Goal: Communication & Community: Answer question/provide support

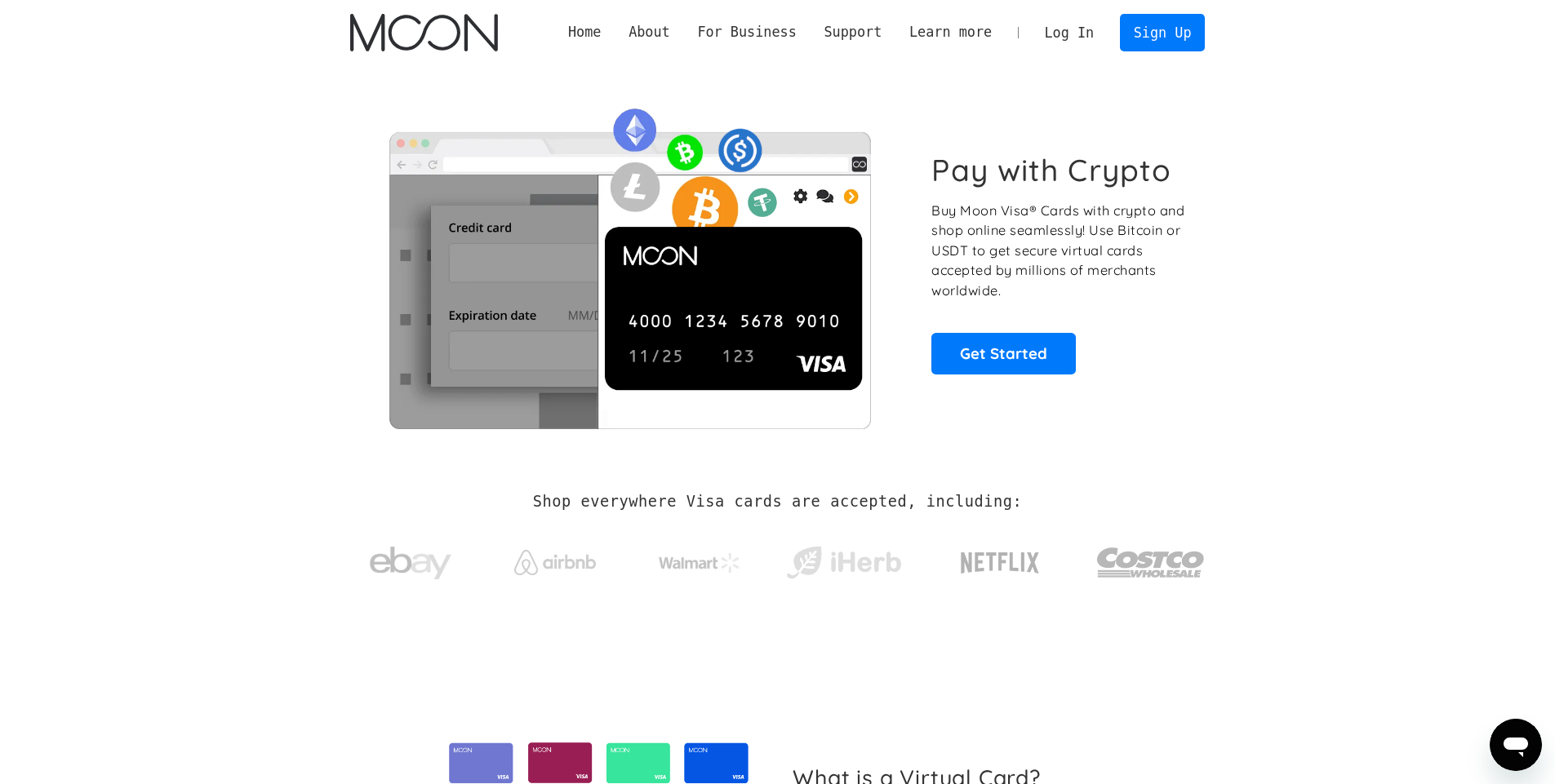
click at [1066, 33] on link "Log In" at bounding box center [1069, 33] width 77 height 36
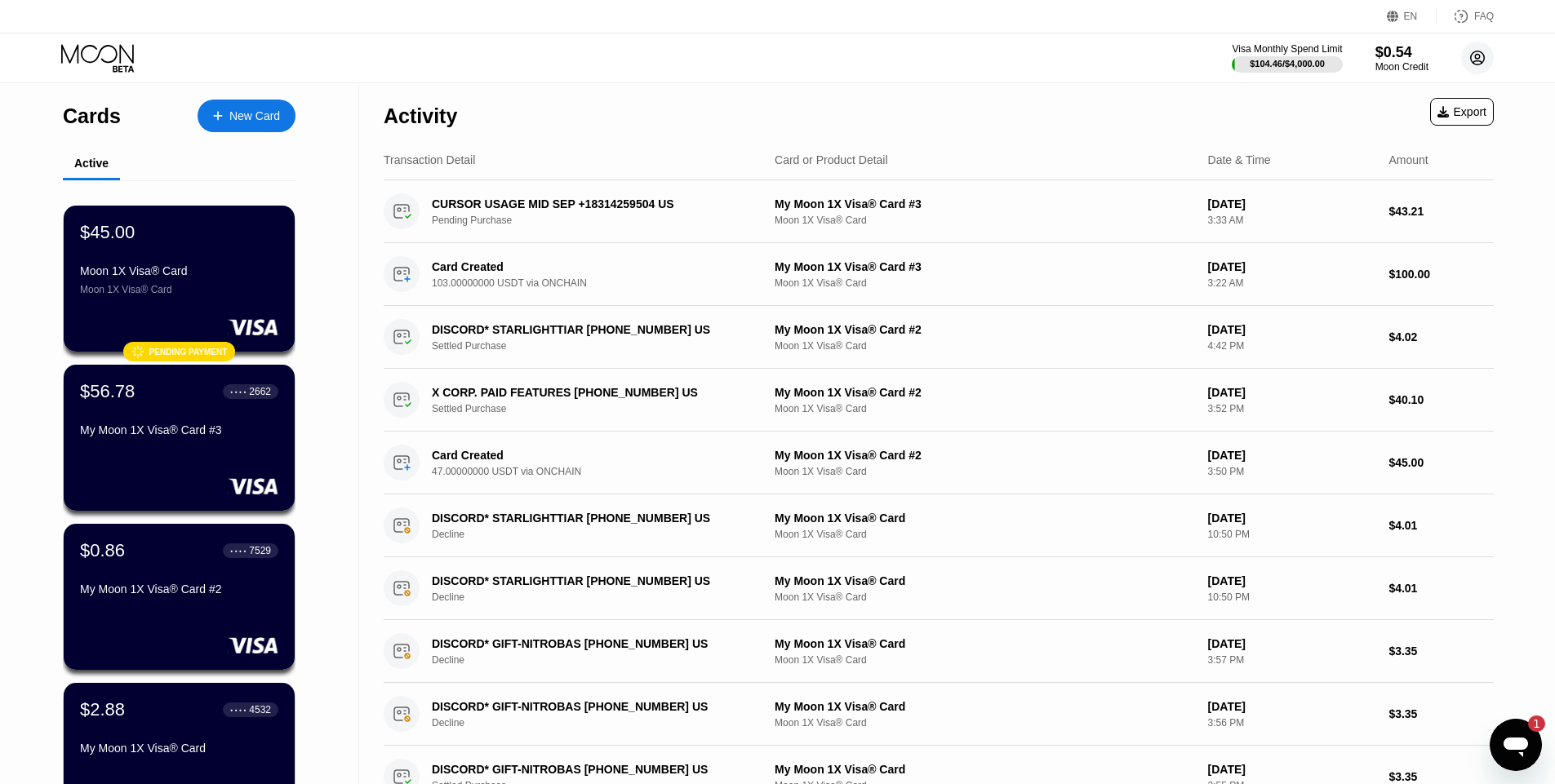
click at [1479, 60] on icon at bounding box center [1477, 58] width 9 height 9
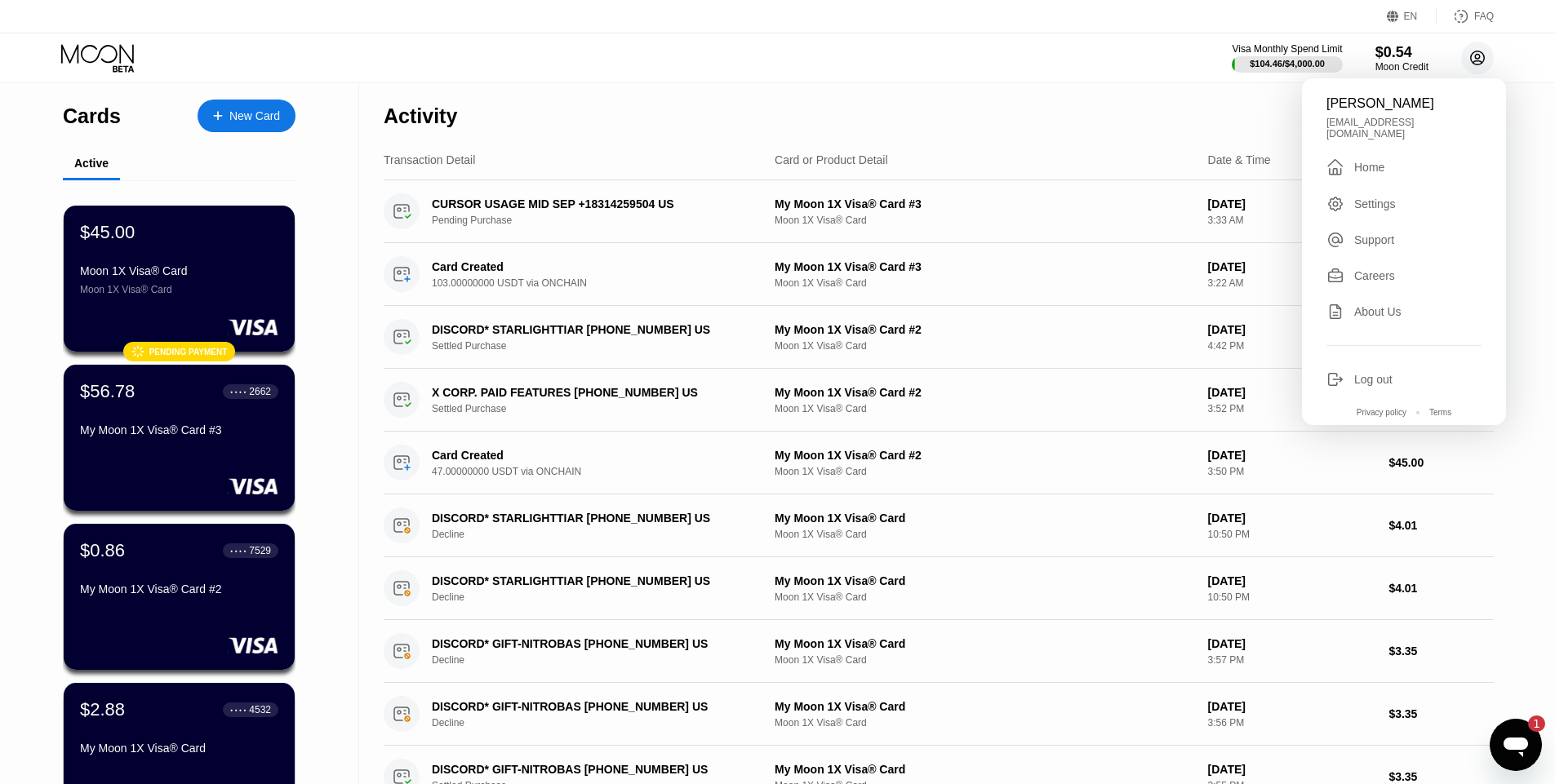
click at [1479, 60] on icon at bounding box center [1477, 58] width 9 height 9
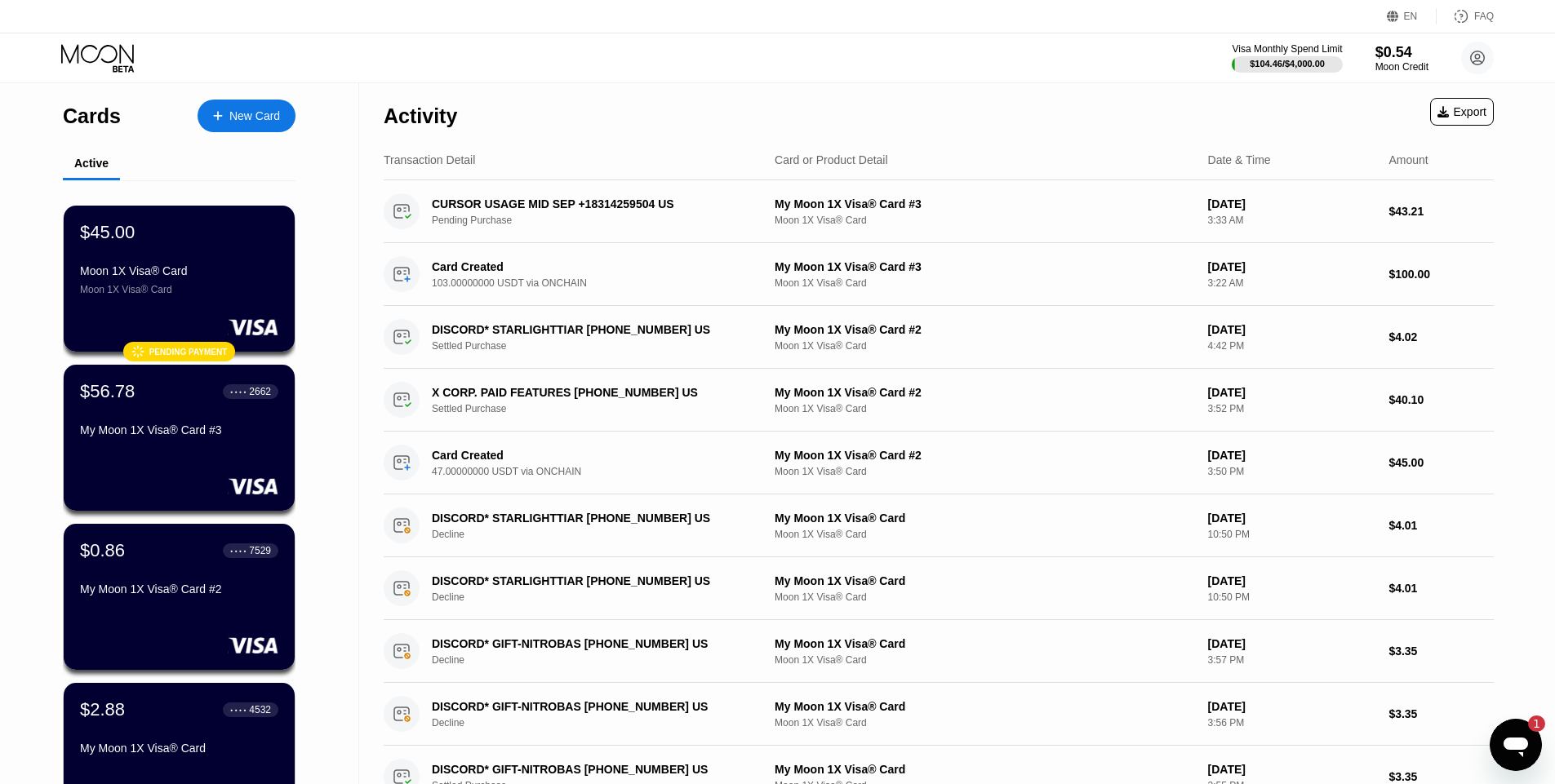
click at [1535, 764] on div "Cards New Card Active $45.00 Moon 1X Visa® Card Moon 1X Visa® Card  Pending pa…" at bounding box center [778, 553] width 1555 height 940
click at [1520, 733] on icon "Open messaging window, 1 unread message" at bounding box center [1516, 746] width 29 height 29
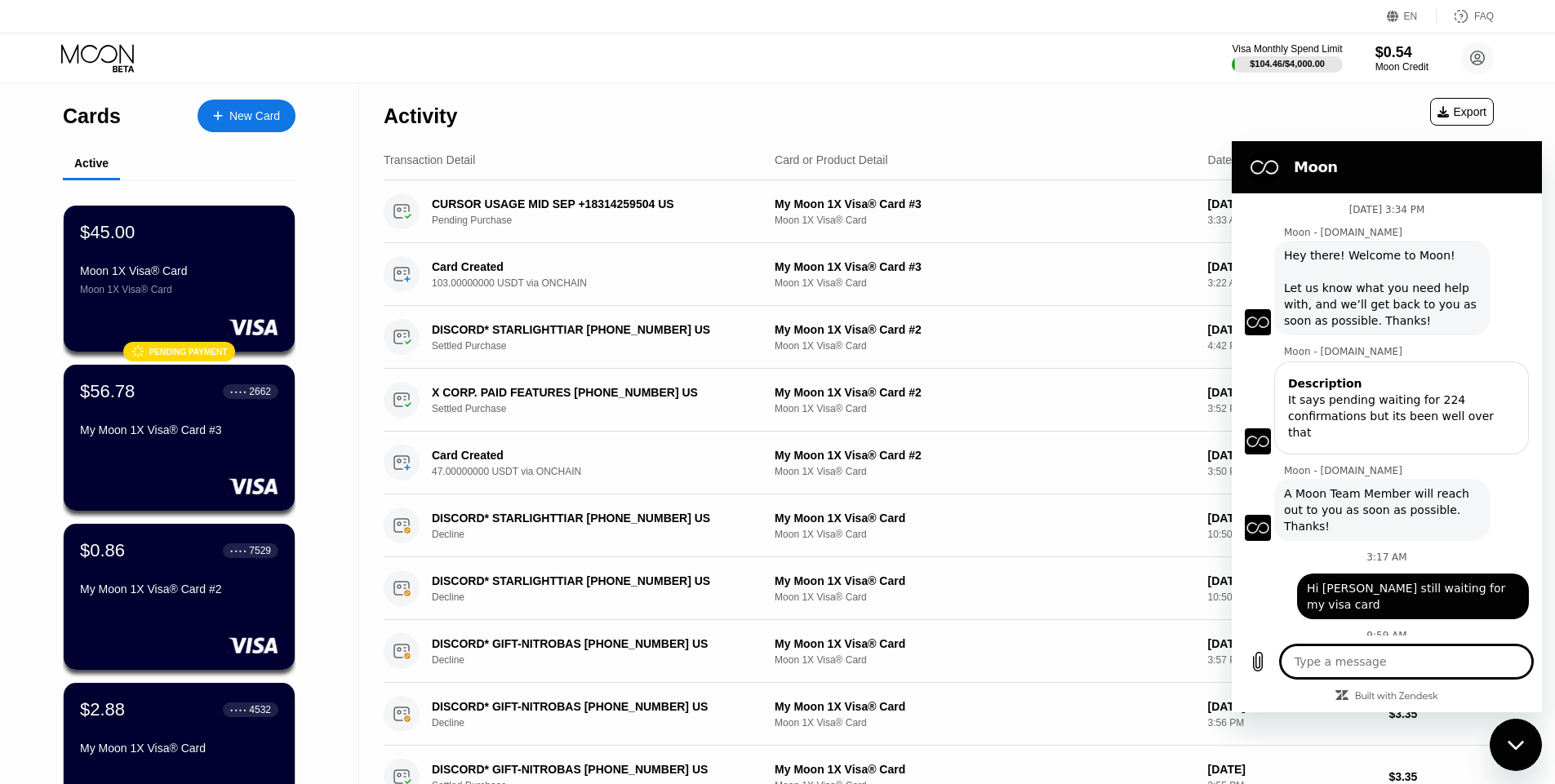
scroll to position [154, 0]
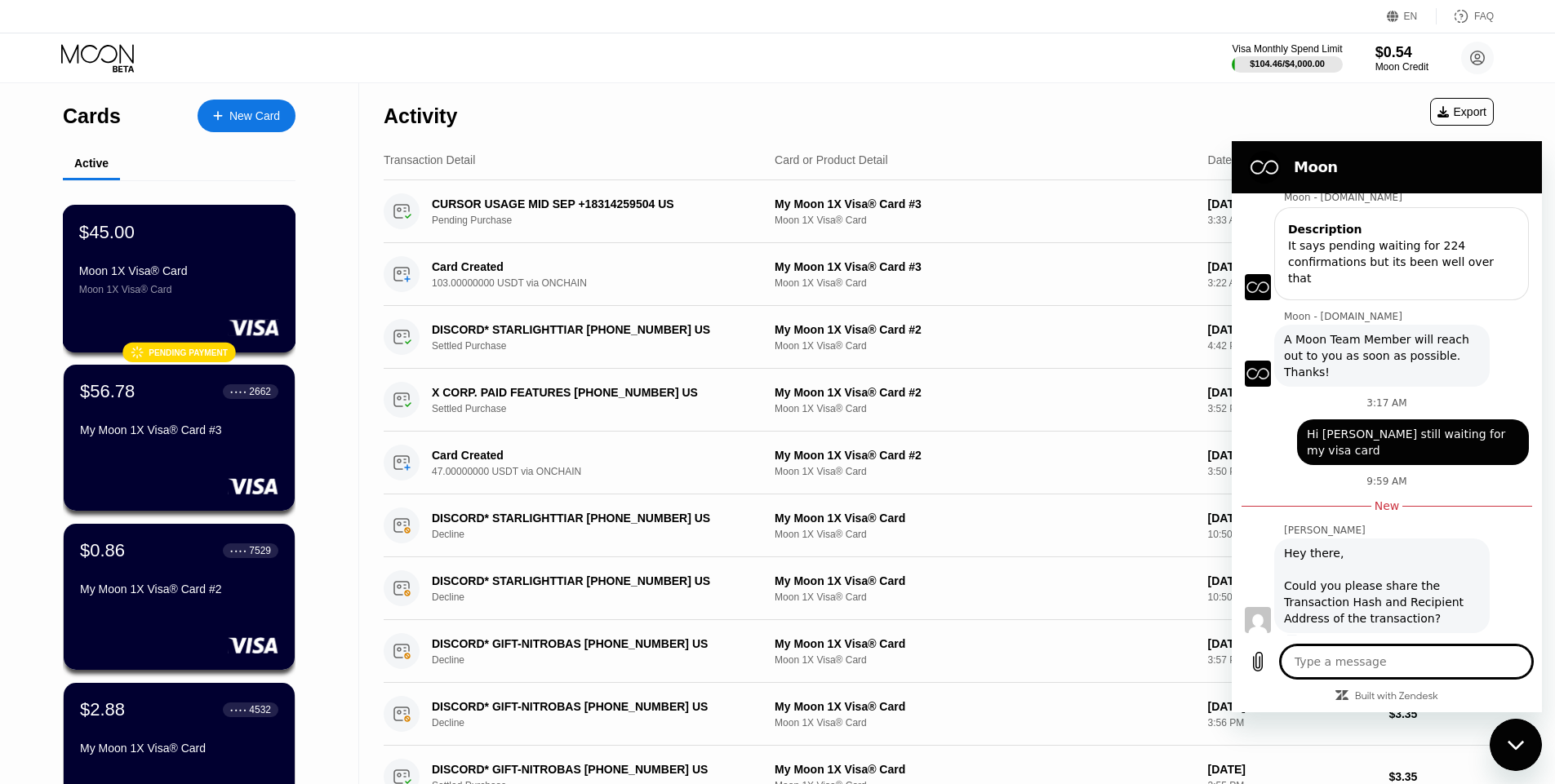
click at [200, 252] on div "$45.00 Moon 1X Visa® Card Moon 1X Visa® Card" at bounding box center [179, 258] width 200 height 74
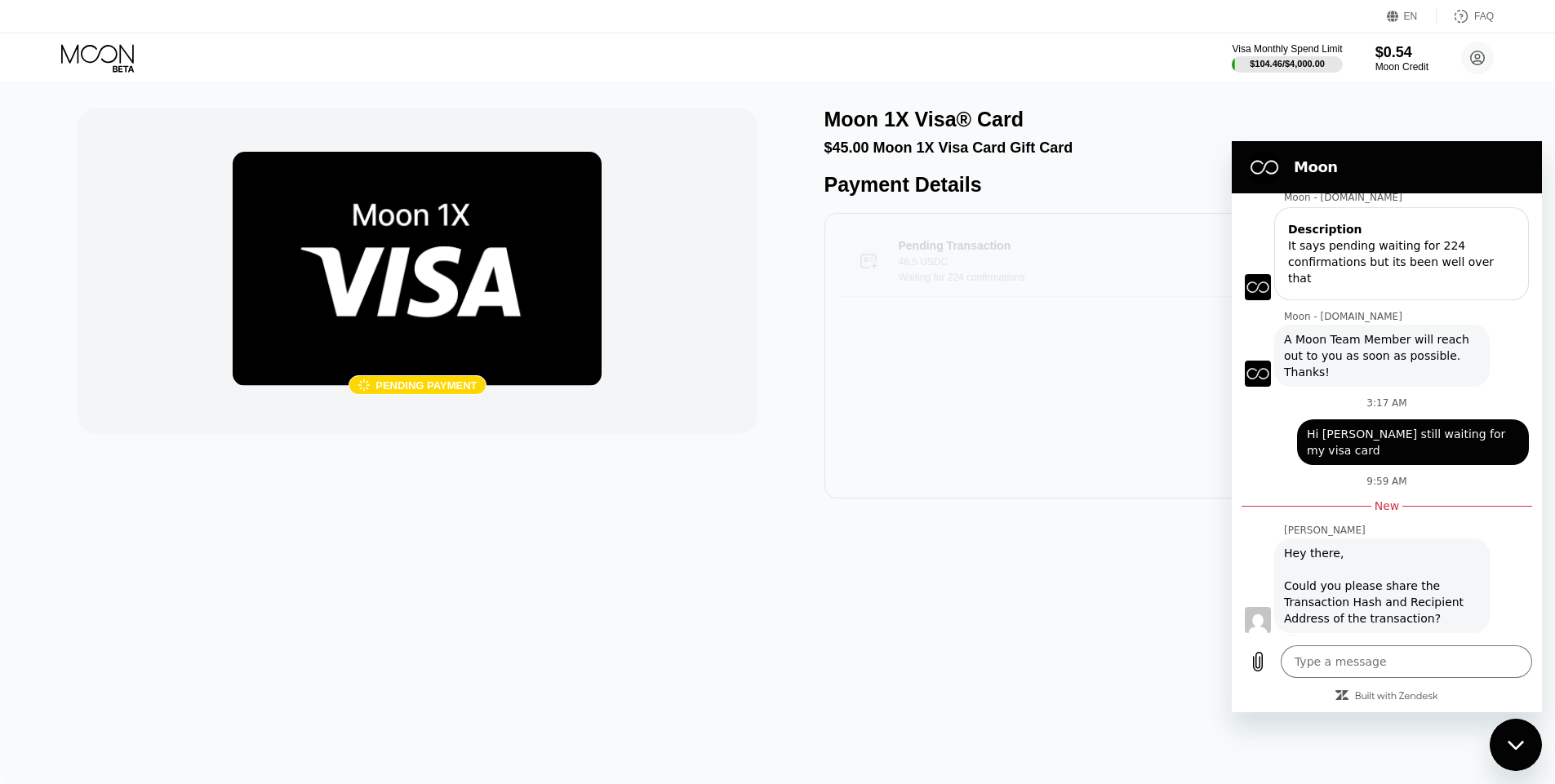
click at [927, 269] on div "Pending Transaction 46.5 USDC Waiting for 224 confirmations" at bounding box center [1115, 261] width 433 height 44
type textarea "x"
click at [1328, 656] on textarea at bounding box center [1406, 662] width 252 height 33
paste textarea "[URL][DOMAIN_NAME]"
type textarea "[URL][DOMAIN_NAME]"
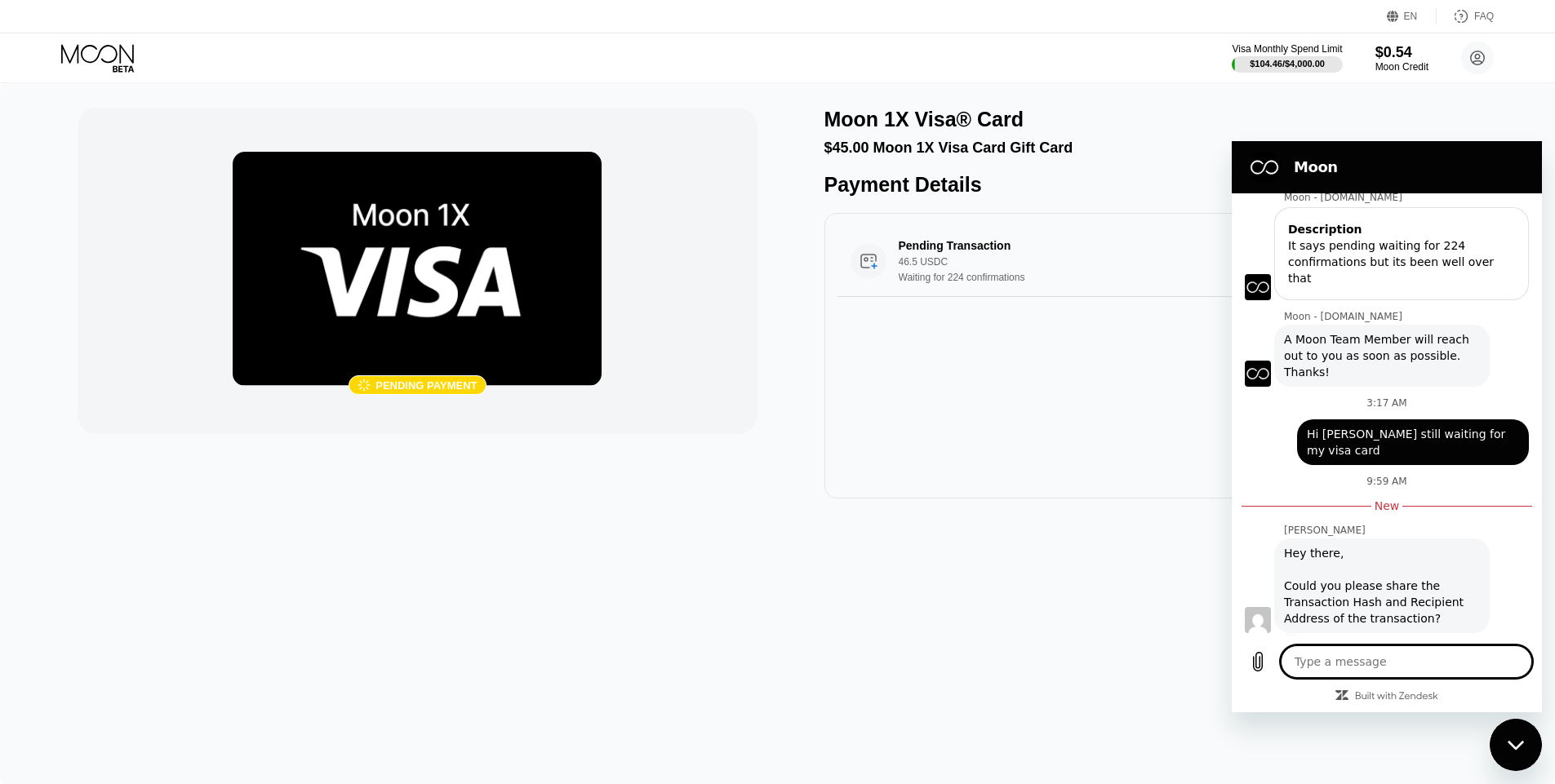
type textarea "x"
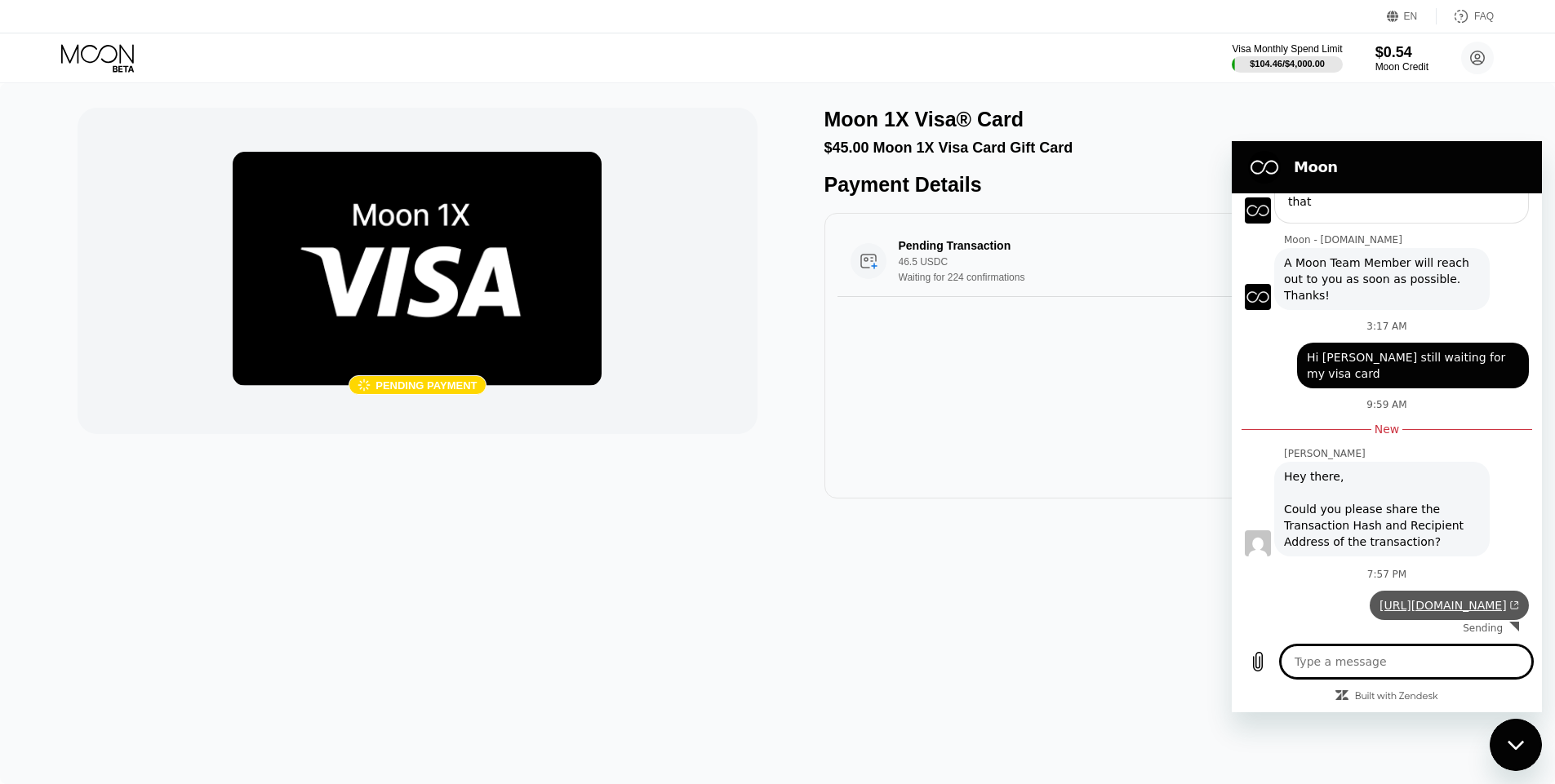
type textarea "x"
type textarea "H"
type textarea "x"
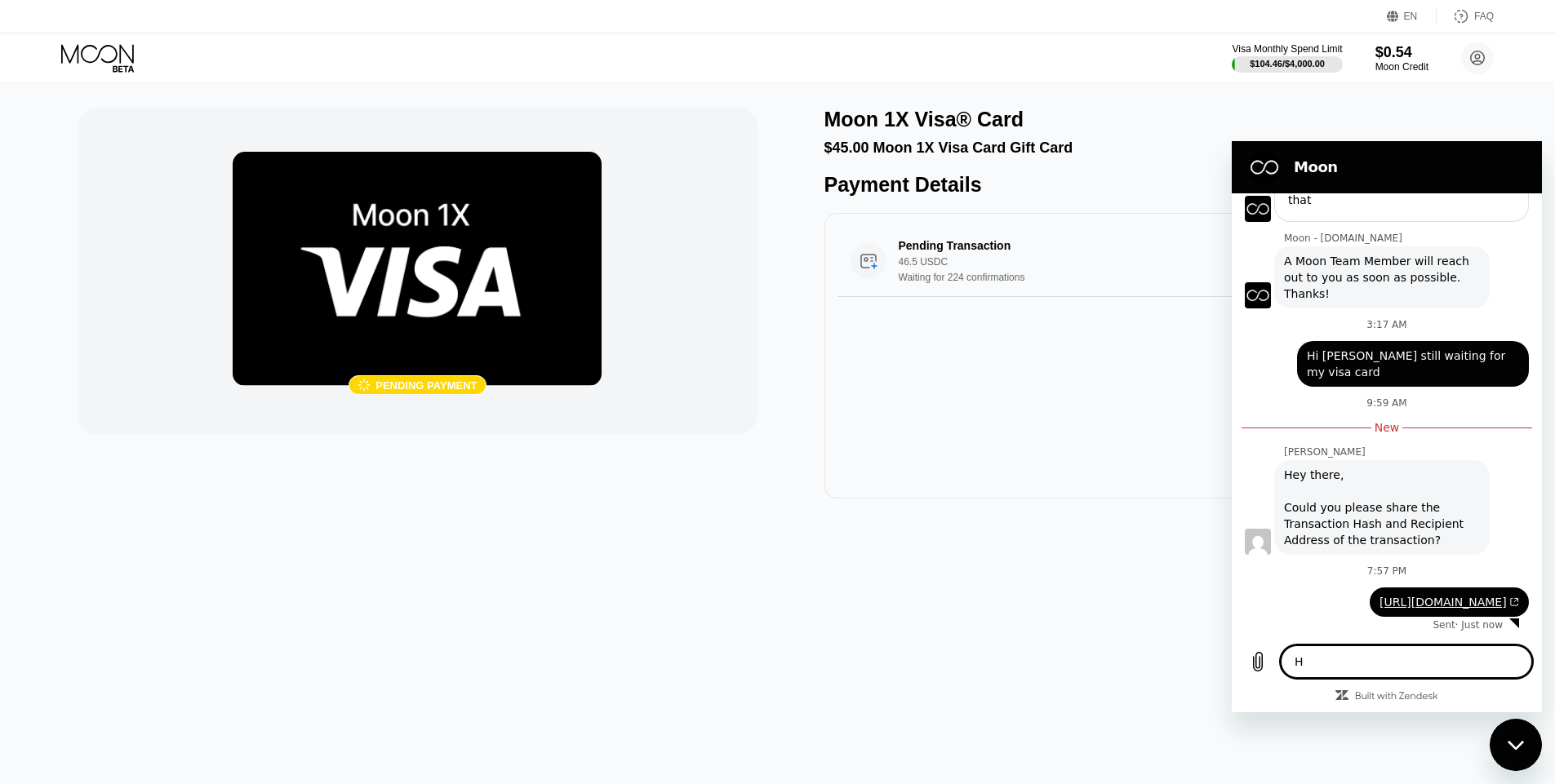
type textarea "He"
type textarea "x"
type textarea "Her"
type textarea "x"
type textarea "Here"
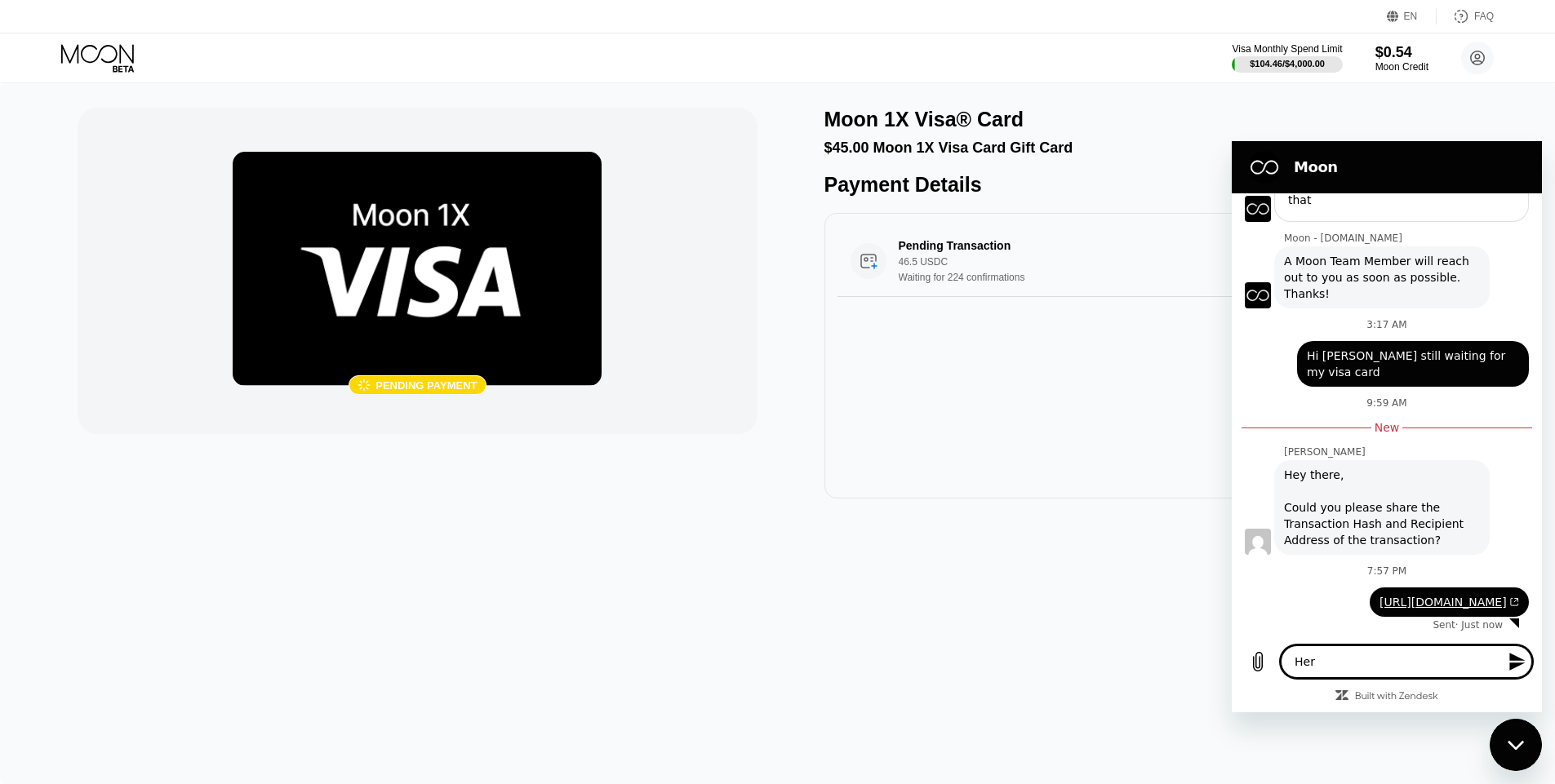
type textarea "x"
type textarea "Here"
type textarea "x"
type textarea "Here i"
type textarea "x"
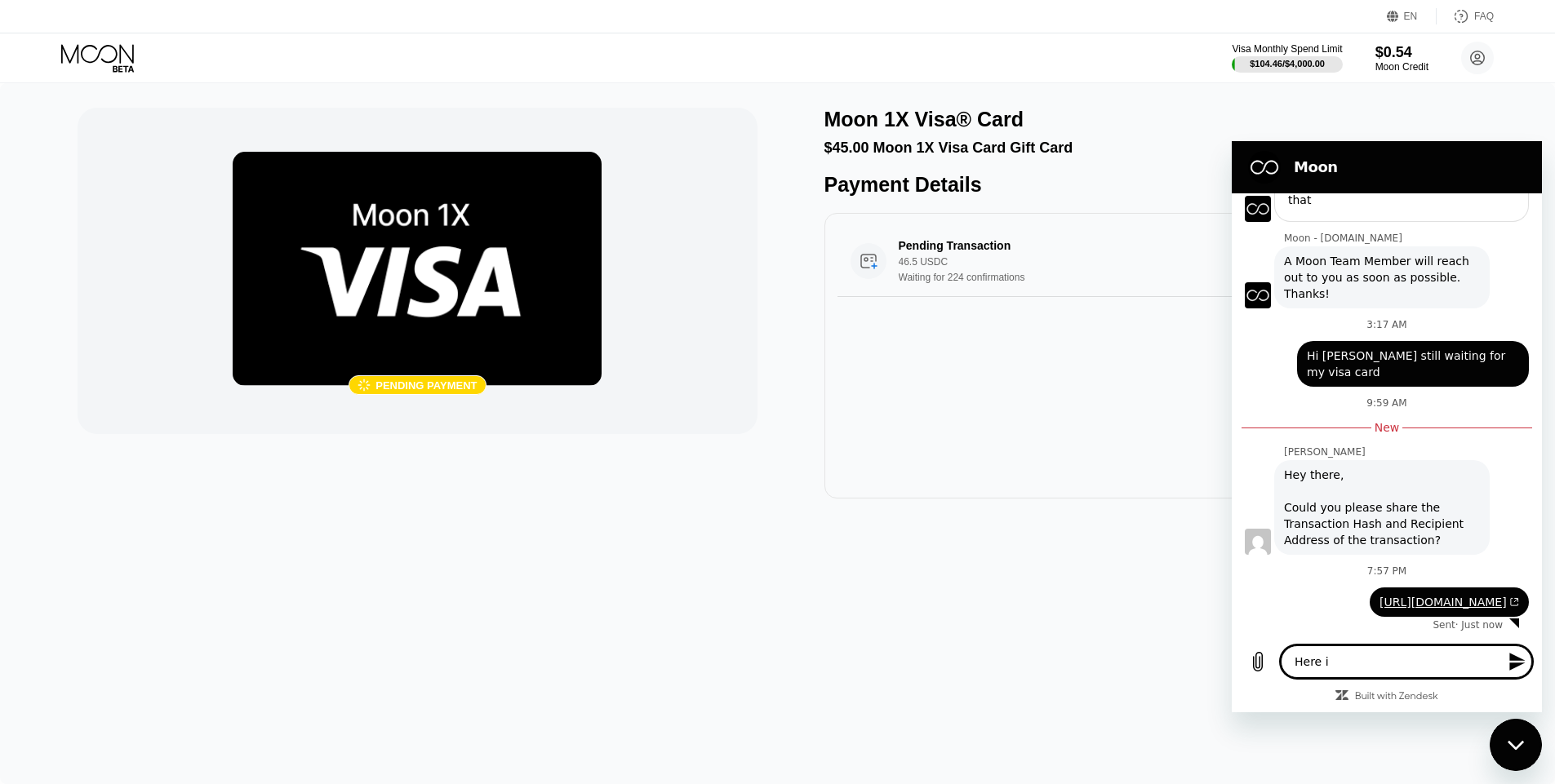
type textarea "Here is"
type textarea "x"
type textarea "Here is"
type textarea "x"
type textarea "Here is t"
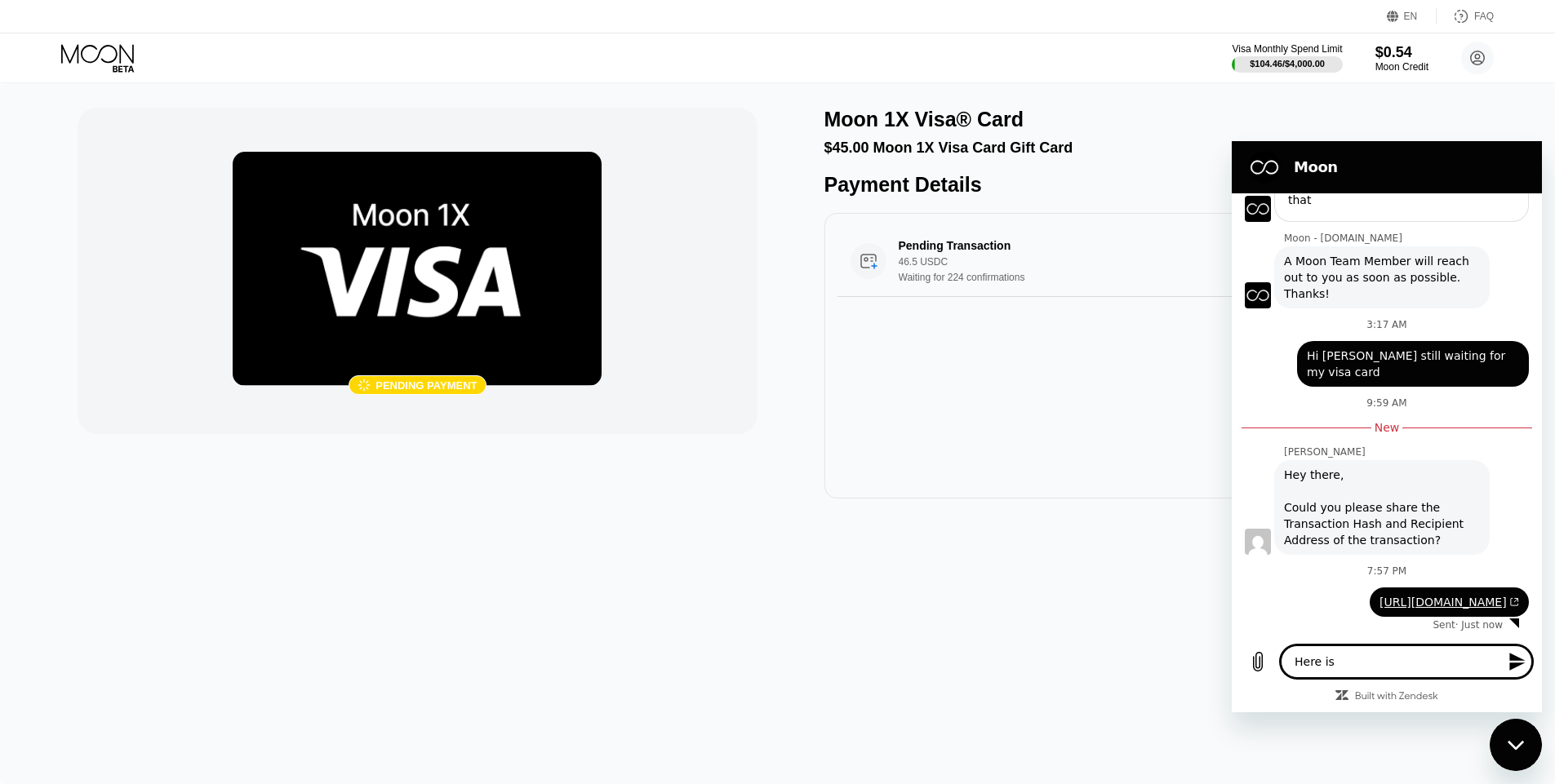
type textarea "x"
type textarea "Here is th"
type textarea "x"
type textarea "Here is the"
type textarea "x"
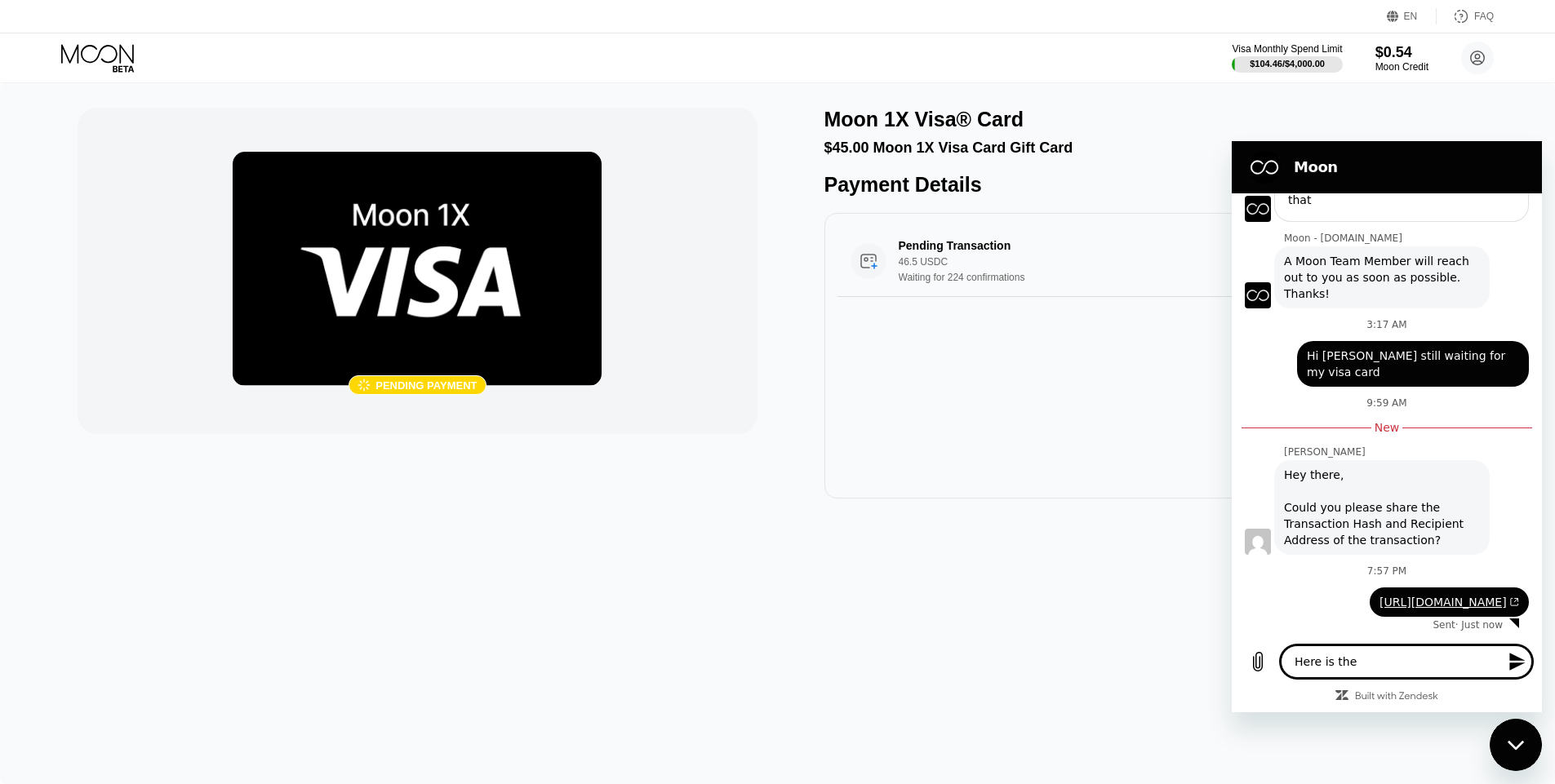
type textarea "Here is the"
type textarea "x"
type textarea "Here is the t"
type textarea "x"
type textarea "Here is the tx"
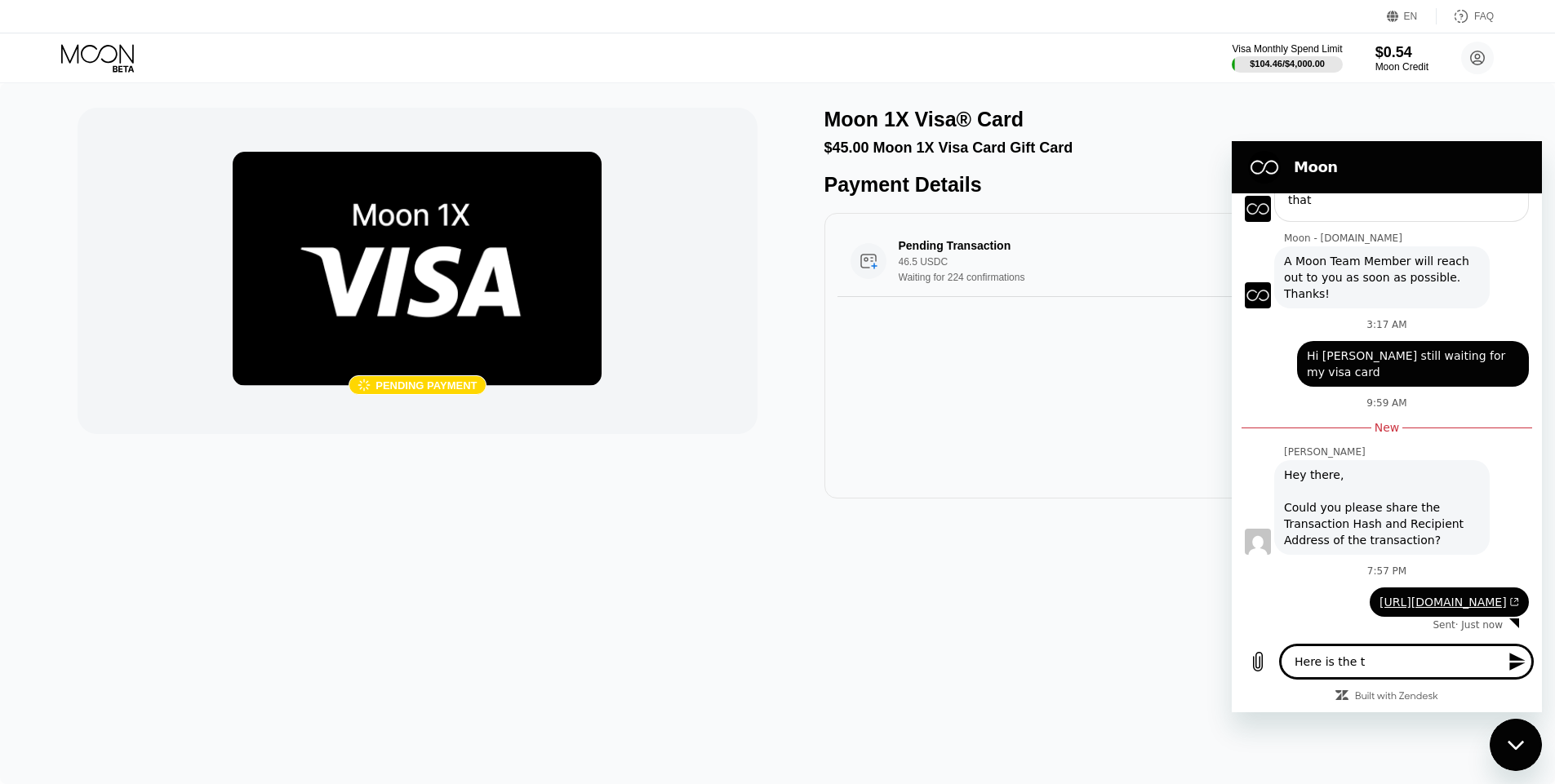
type textarea "x"
type textarea "Here is the tx,"
type textarea "x"
type textarea "Here is the tx,"
type textarea "x"
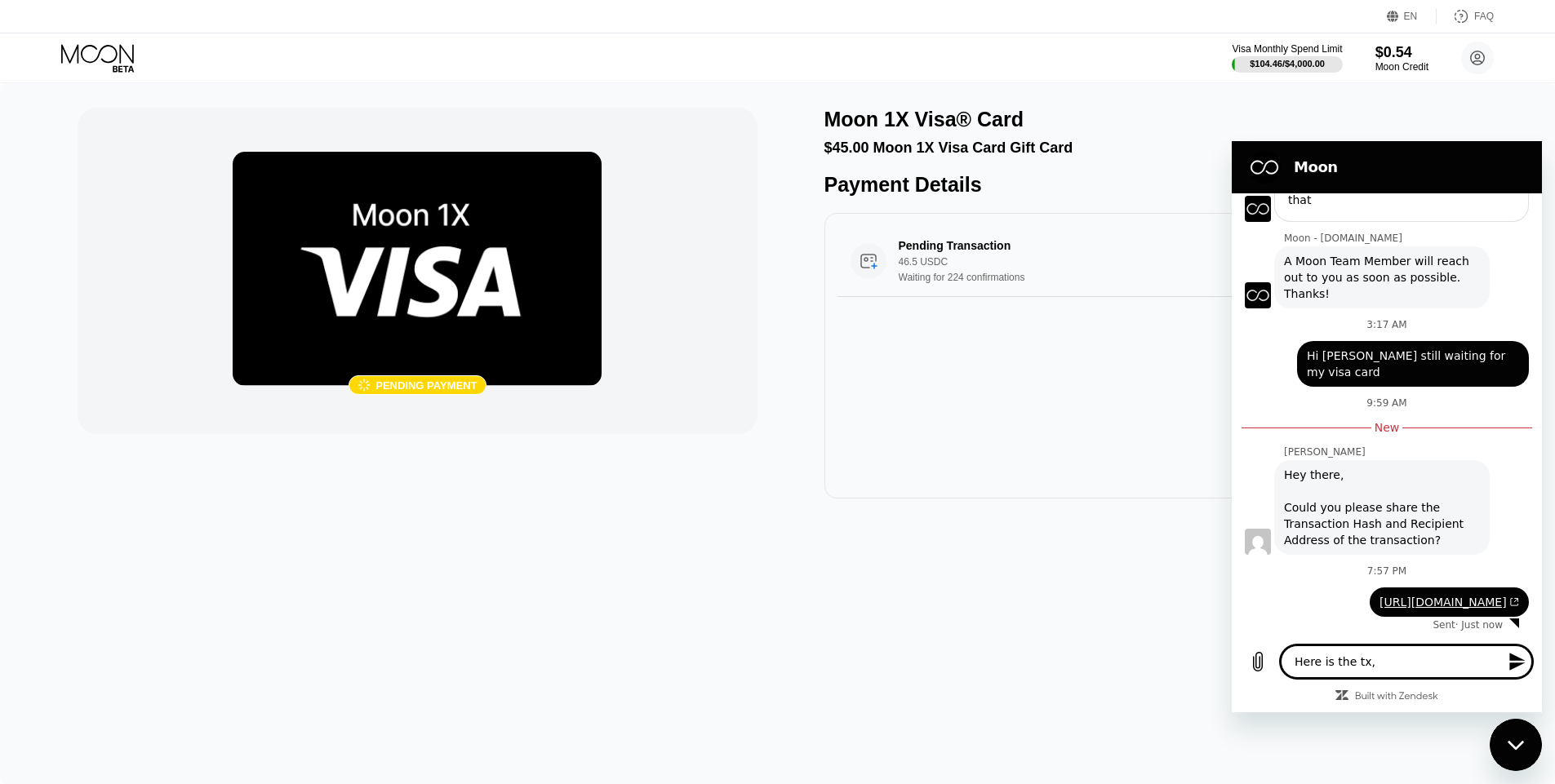
type textarea "Here is the tx, i"
type textarea "x"
type textarea "Here is the tx, it"
type textarea "x"
type textarea "Here is the tx, it"
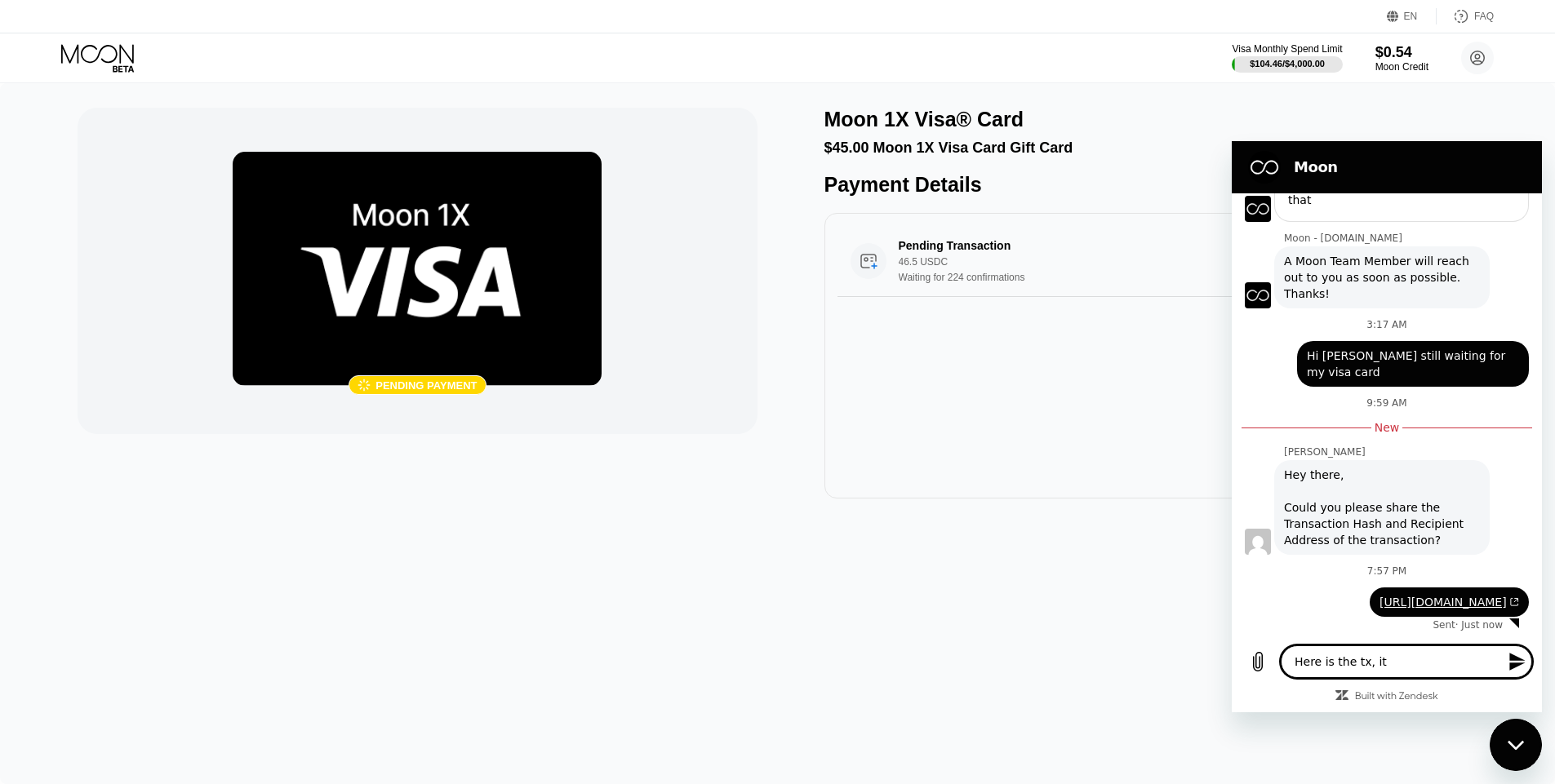
type textarea "x"
type textarea "Here is the tx, it w"
type textarea "x"
type textarea "Here is the tx, it wa"
type textarea "x"
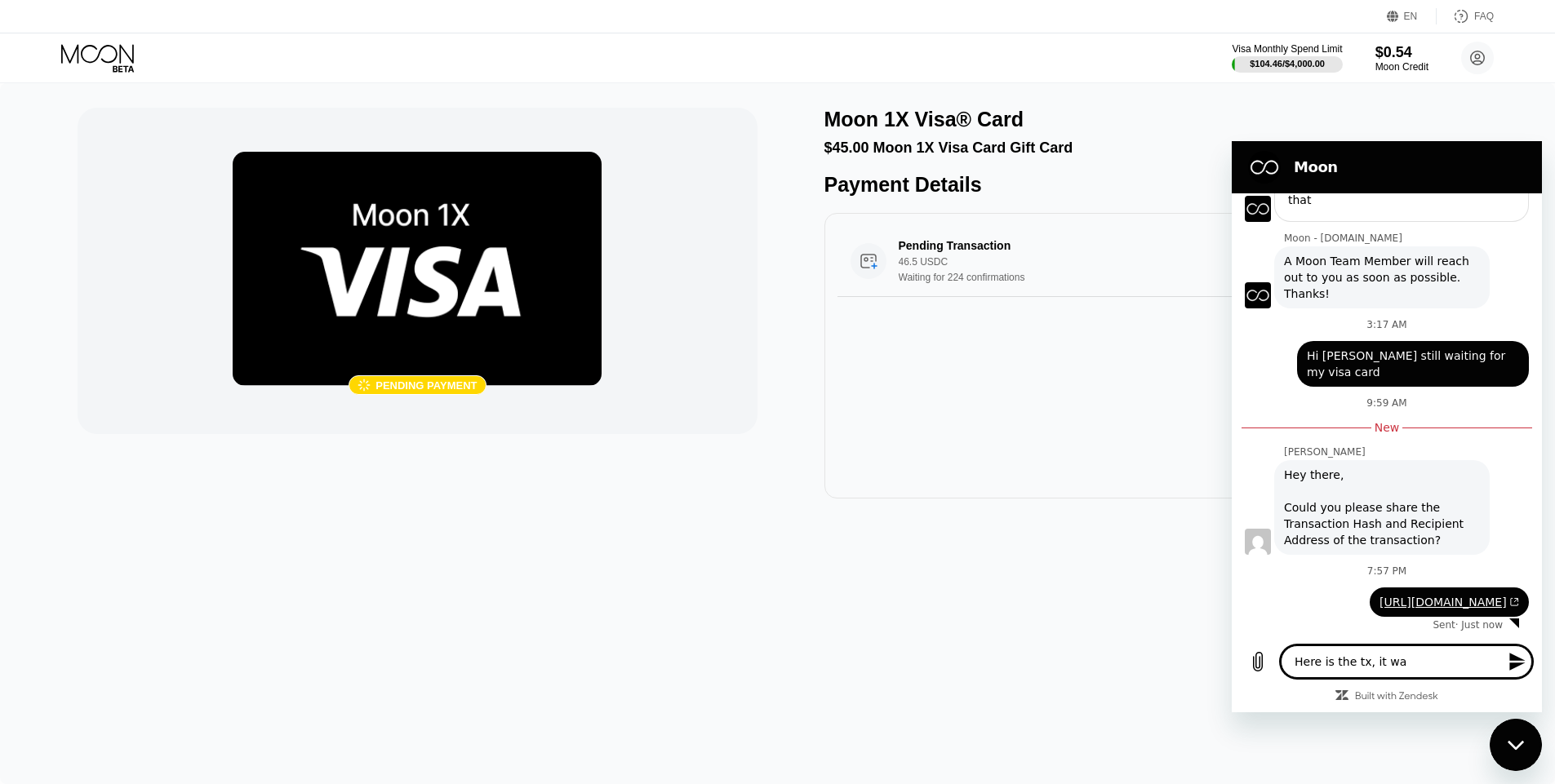
type textarea "Here is the tx, it was"
type textarea "x"
type textarea "Here is the tx, it was"
type textarea "x"
type textarea "Here is the tx, it was a"
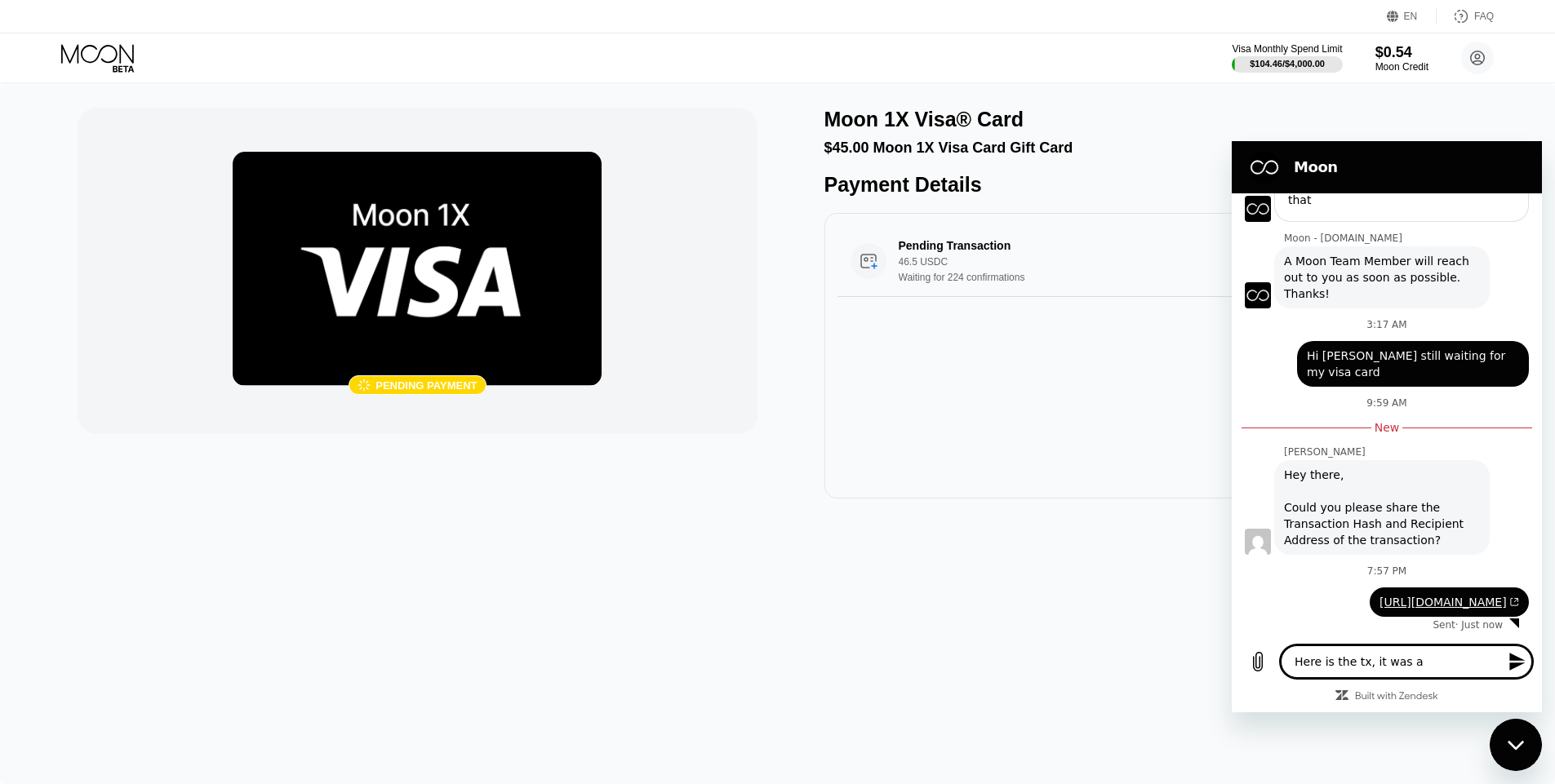
type textarea "x"
type textarea "Here is the tx, it was a"
type textarea "x"
type textarea "Here is the tx, it was a $"
type textarea "x"
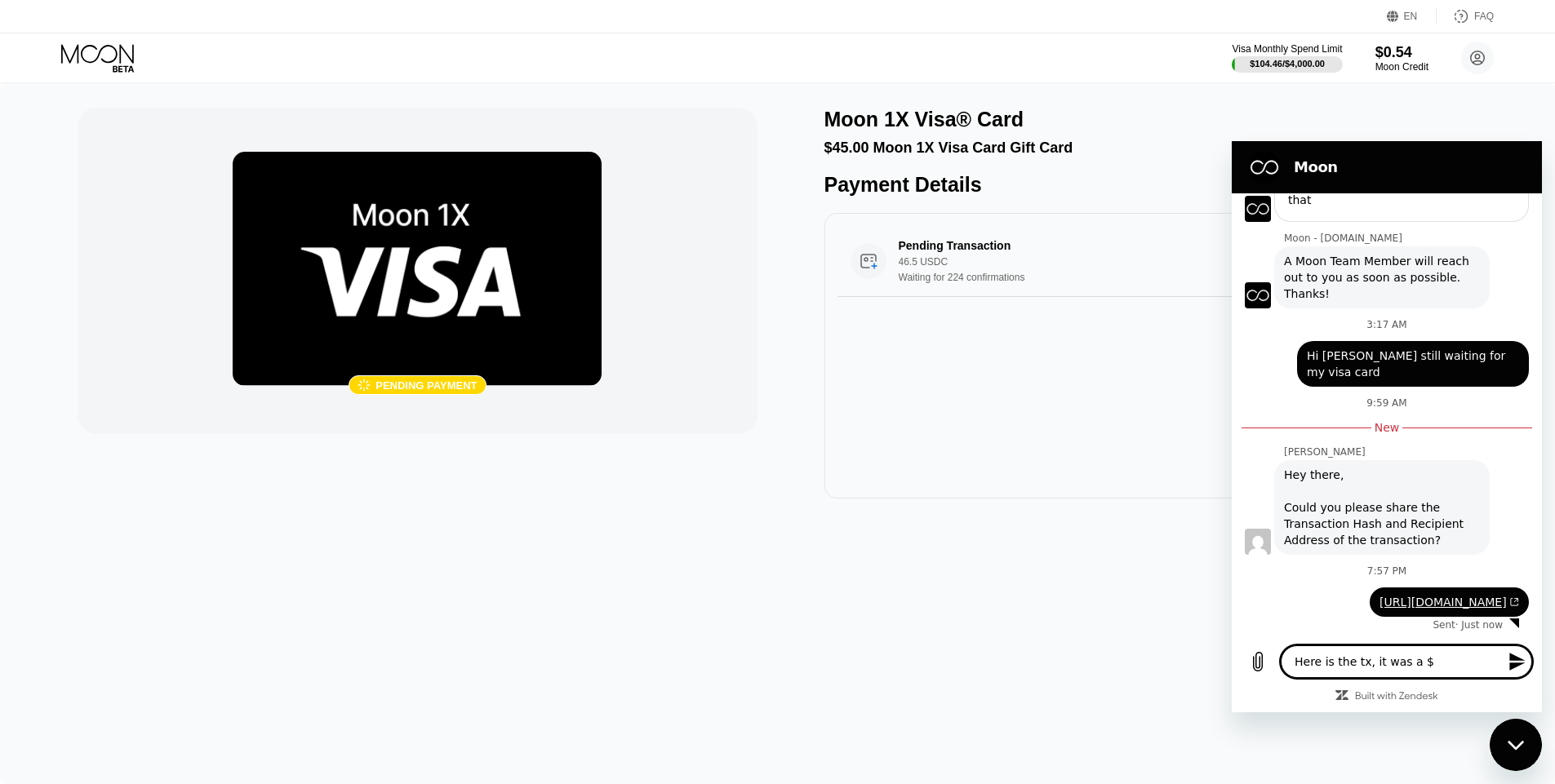
type textarea "Here is the tx, it was a $4"
type textarea "x"
type textarea "Here is the tx, it was a $45"
type textarea "x"
type textarea "Here is the tx, it was a $45"
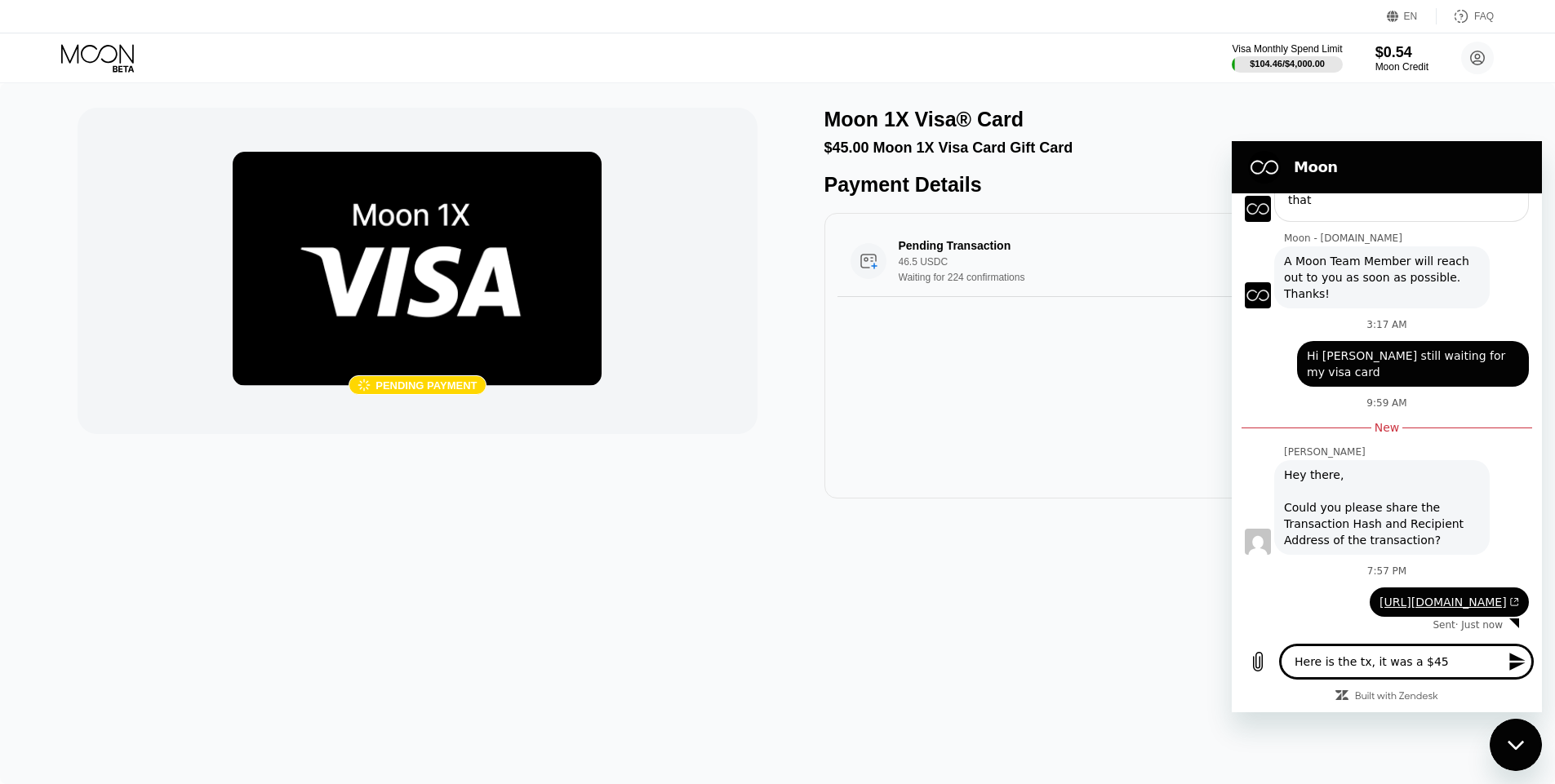
type textarea "x"
type textarea "Here is the tx, it was a $45 V"
type textarea "x"
type textarea "Here is the tx, it was a $45 Vi"
type textarea "x"
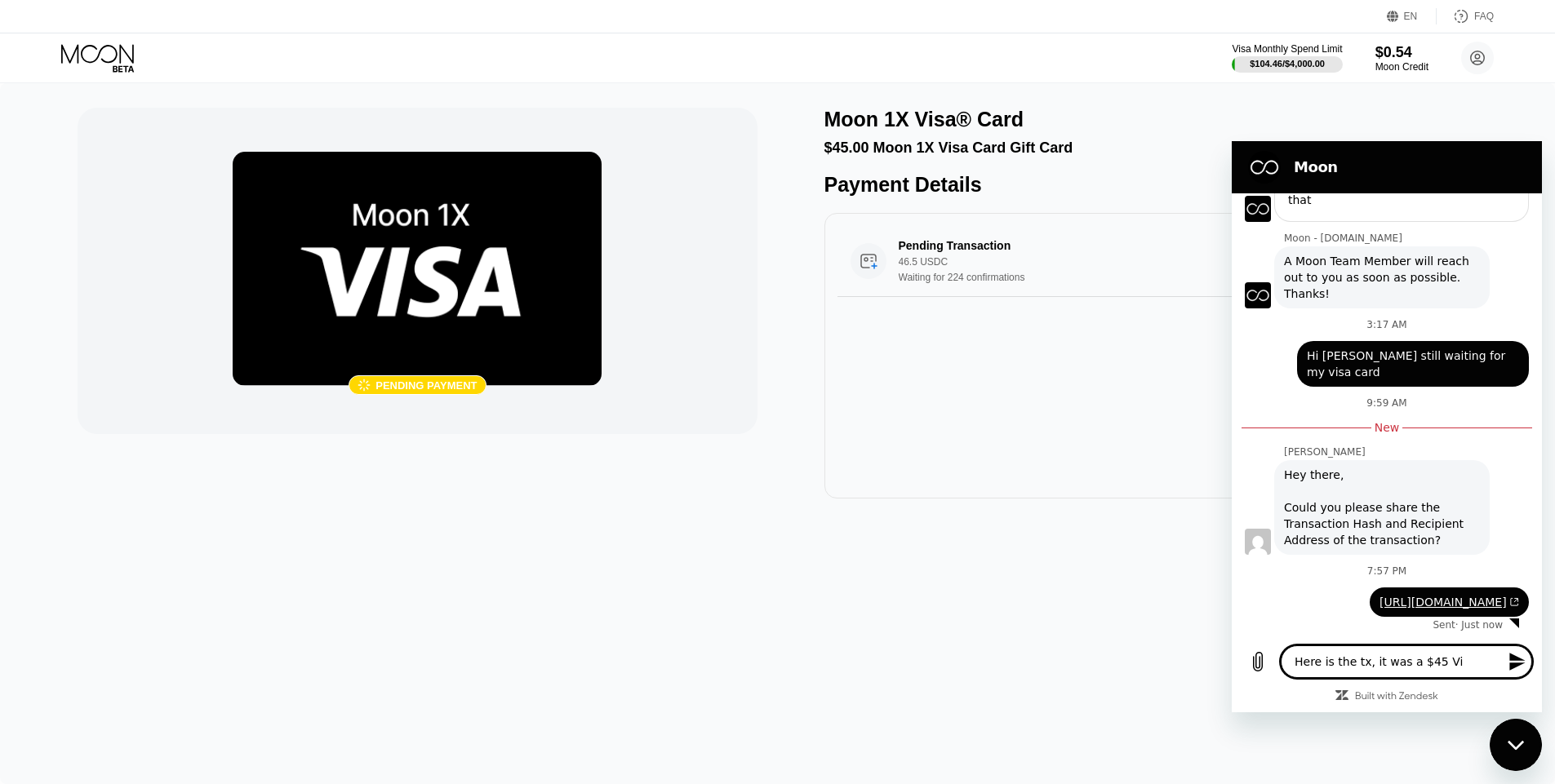
type textarea "Here is the tx, it was a $45 Vis"
type textarea "x"
type textarea "Here is the tx, it was a $45 Visa"
type textarea "x"
type textarea "Here is the tx, it was a $45 Visa"
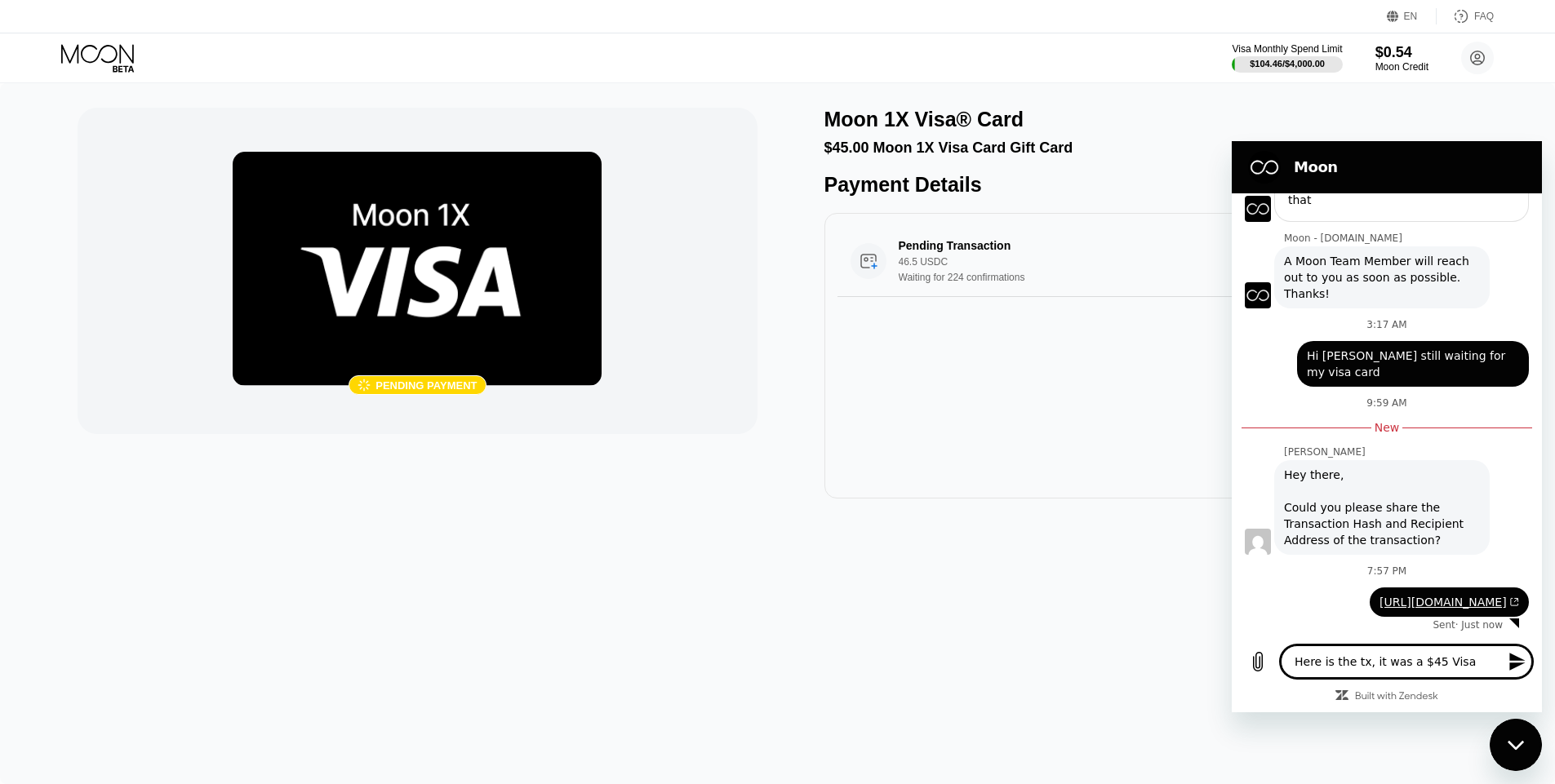
type textarea "x"
type textarea "Here is the tx, it was a $45 Visa C"
type textarea "x"
type textarea "Here is the tx, it was a $45 Visa Ca"
type textarea "x"
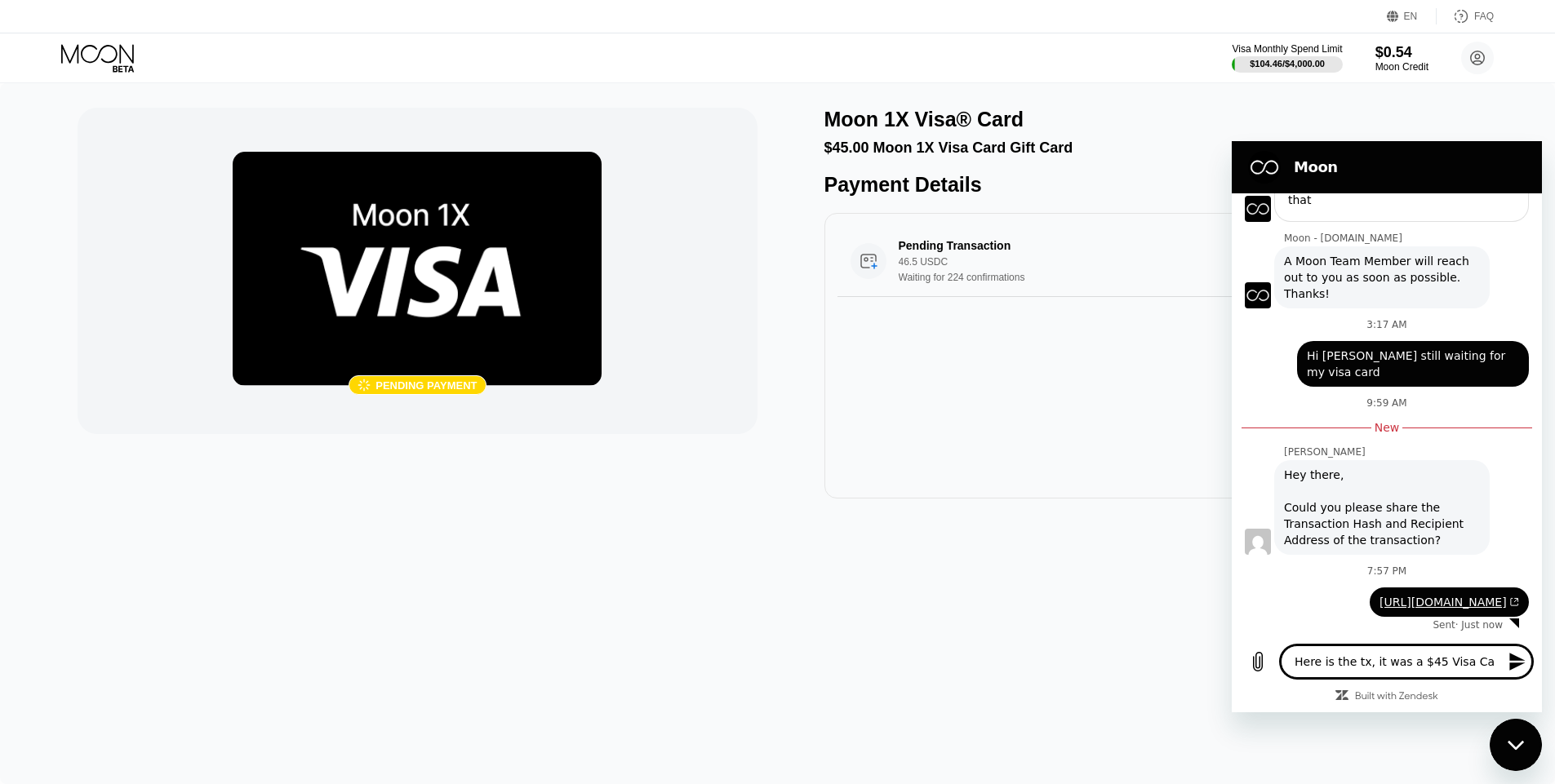
type textarea "Here is the tx, it was a $45 Visa Car"
type textarea "x"
type textarea "Here is the tx, it was a $45 Visa Card"
type textarea "x"
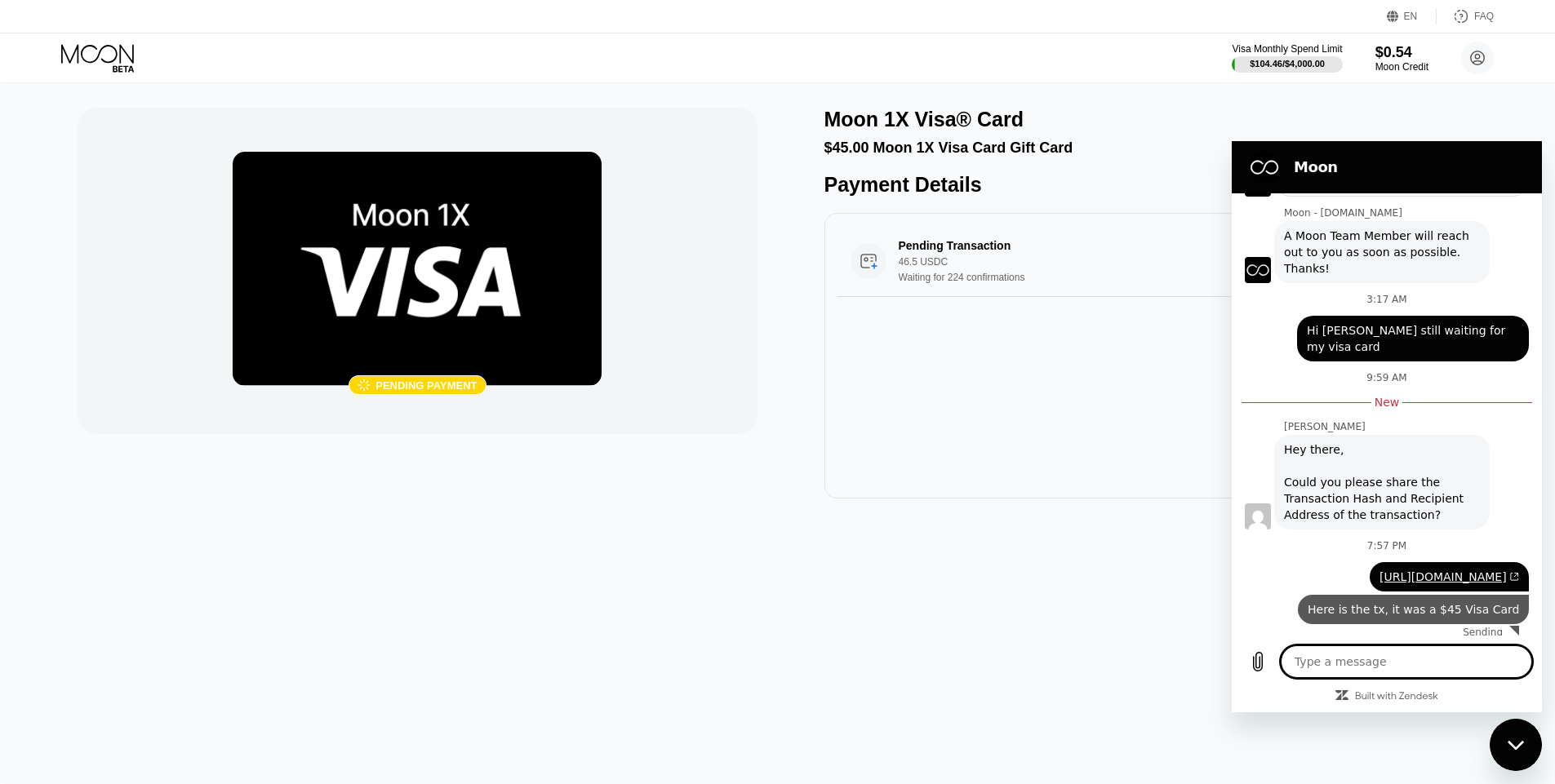
type textarea "x"
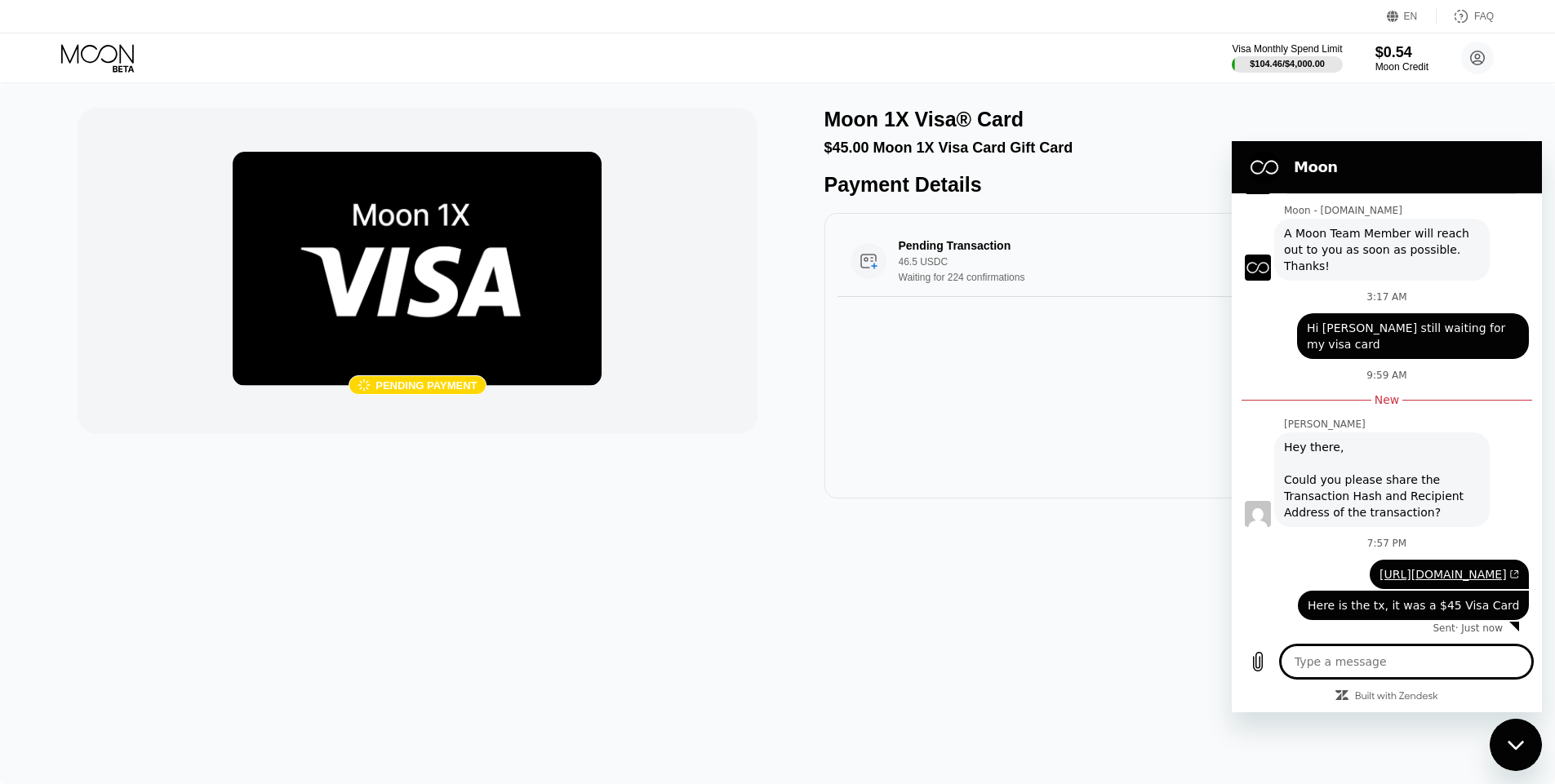
scroll to position [289, 0]
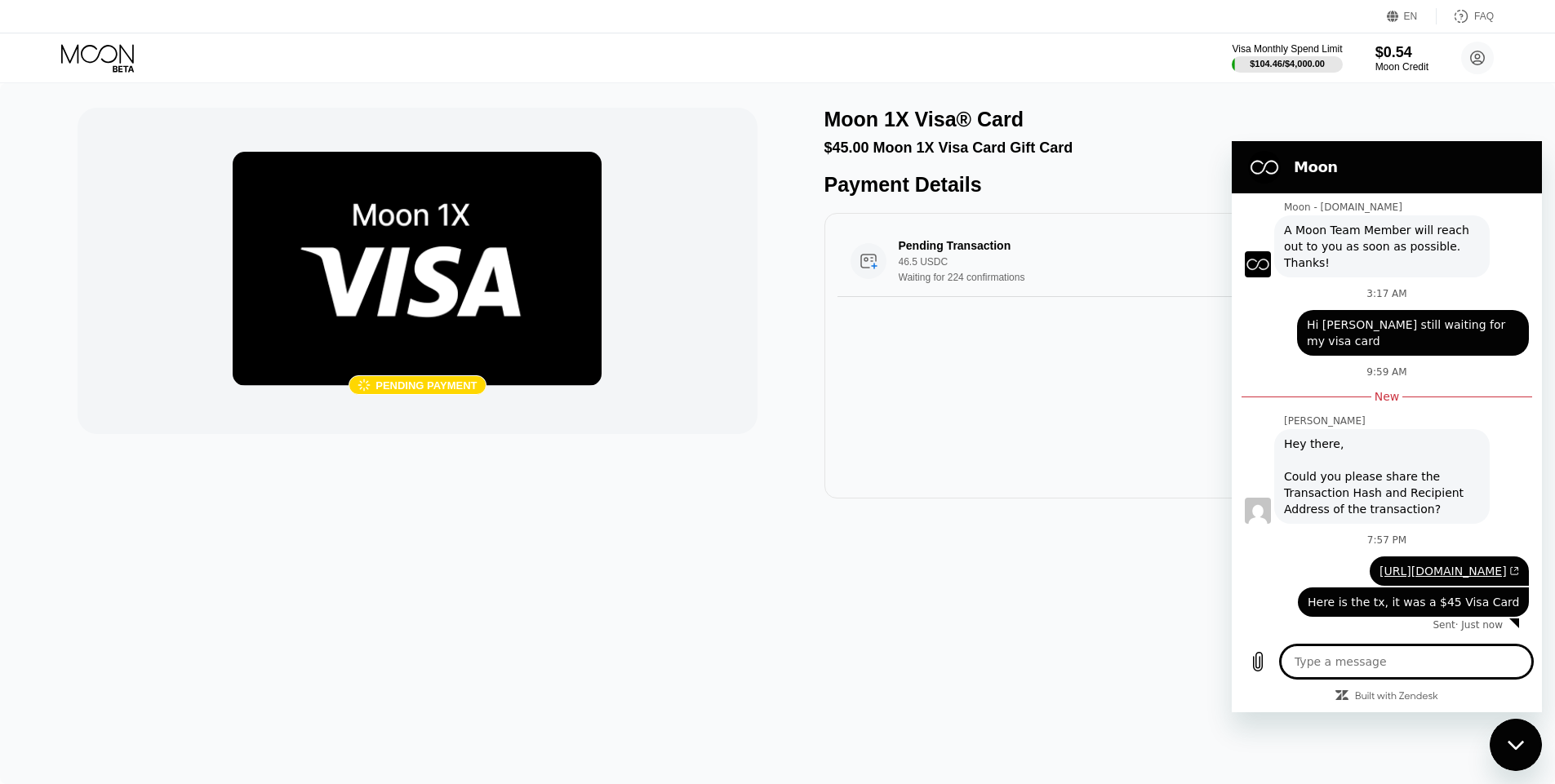
type textarea "I"
type textarea "x"
type textarea "It"
type textarea "x"
type textarea "It"
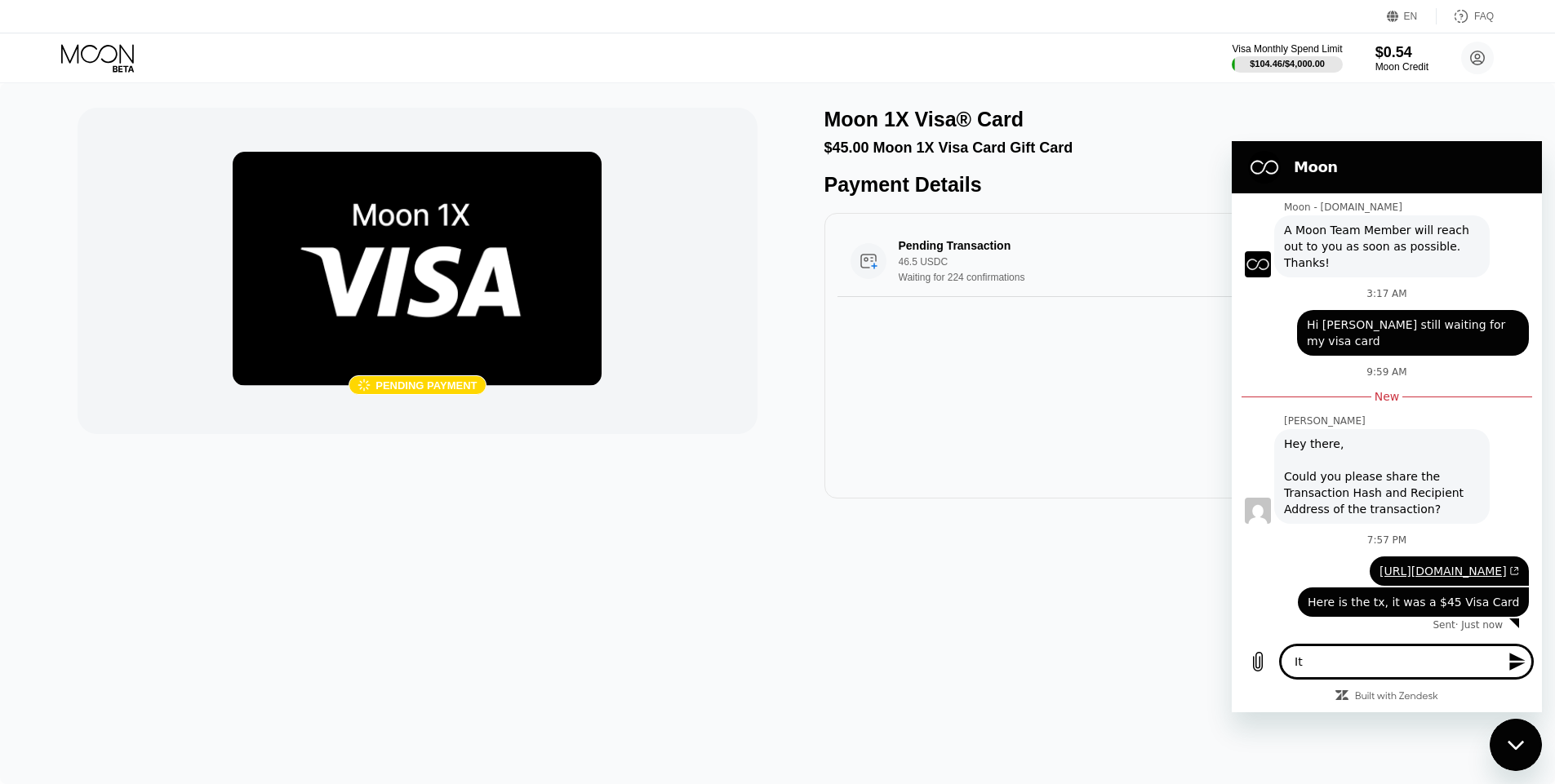
type textarea "x"
type textarea "It s"
type textarea "x"
type textarea "It sa"
type textarea "x"
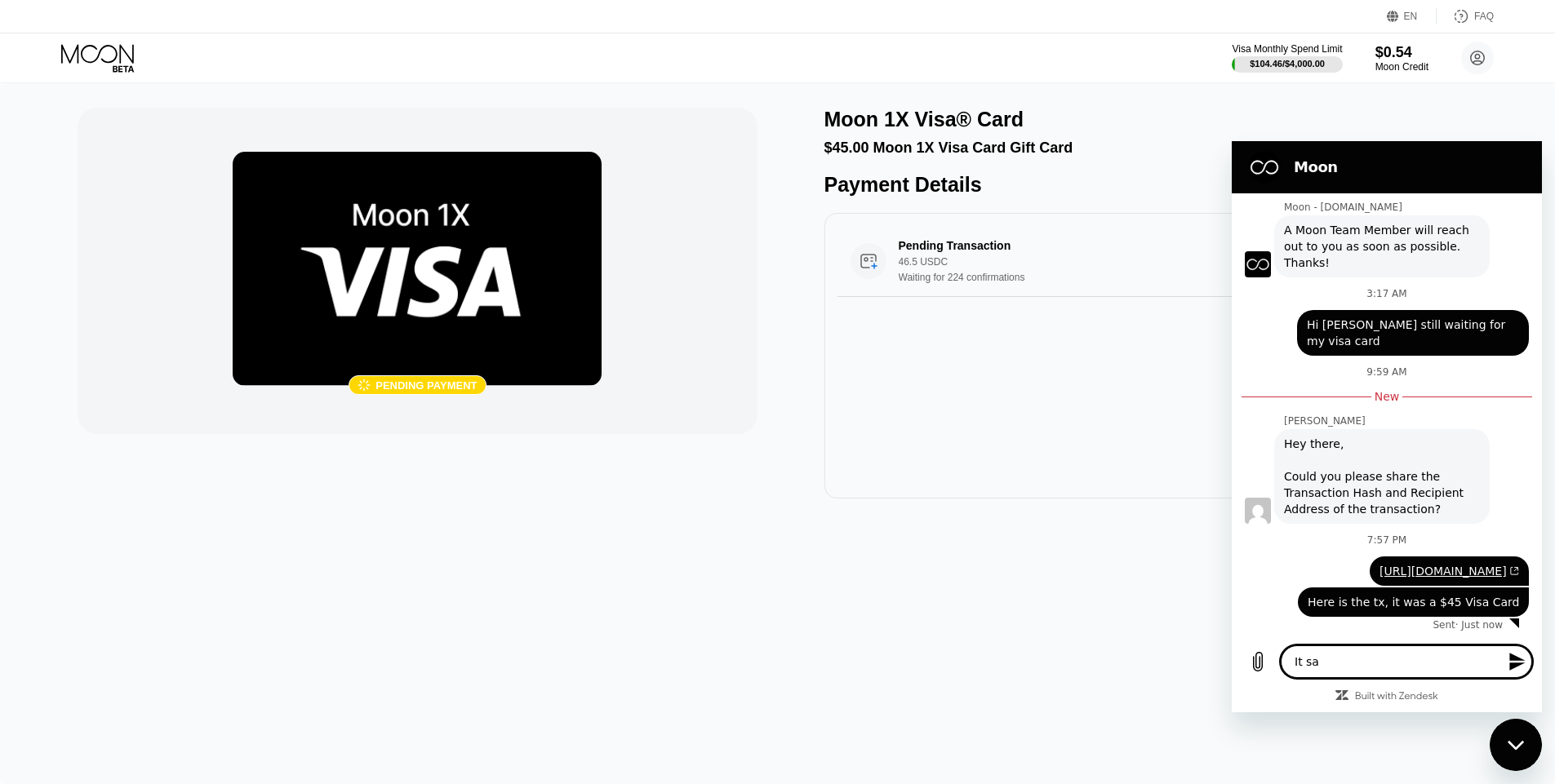
type textarea "It say"
type textarea "x"
type textarea "It says"
type textarea "x"
type textarea "It says"
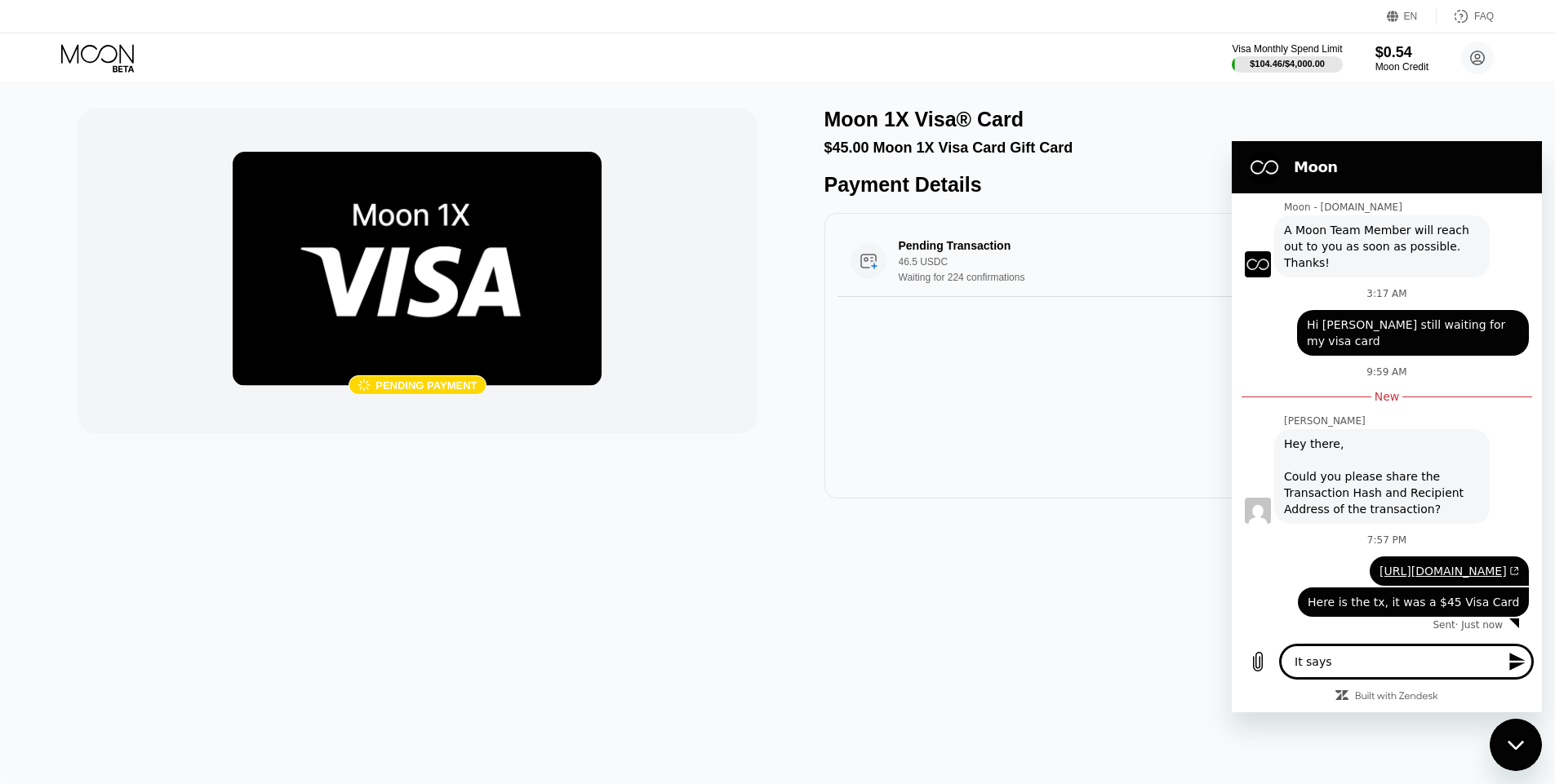
type textarea "x"
type textarea "It says p"
type textarea "x"
type textarea "It says pe"
type textarea "x"
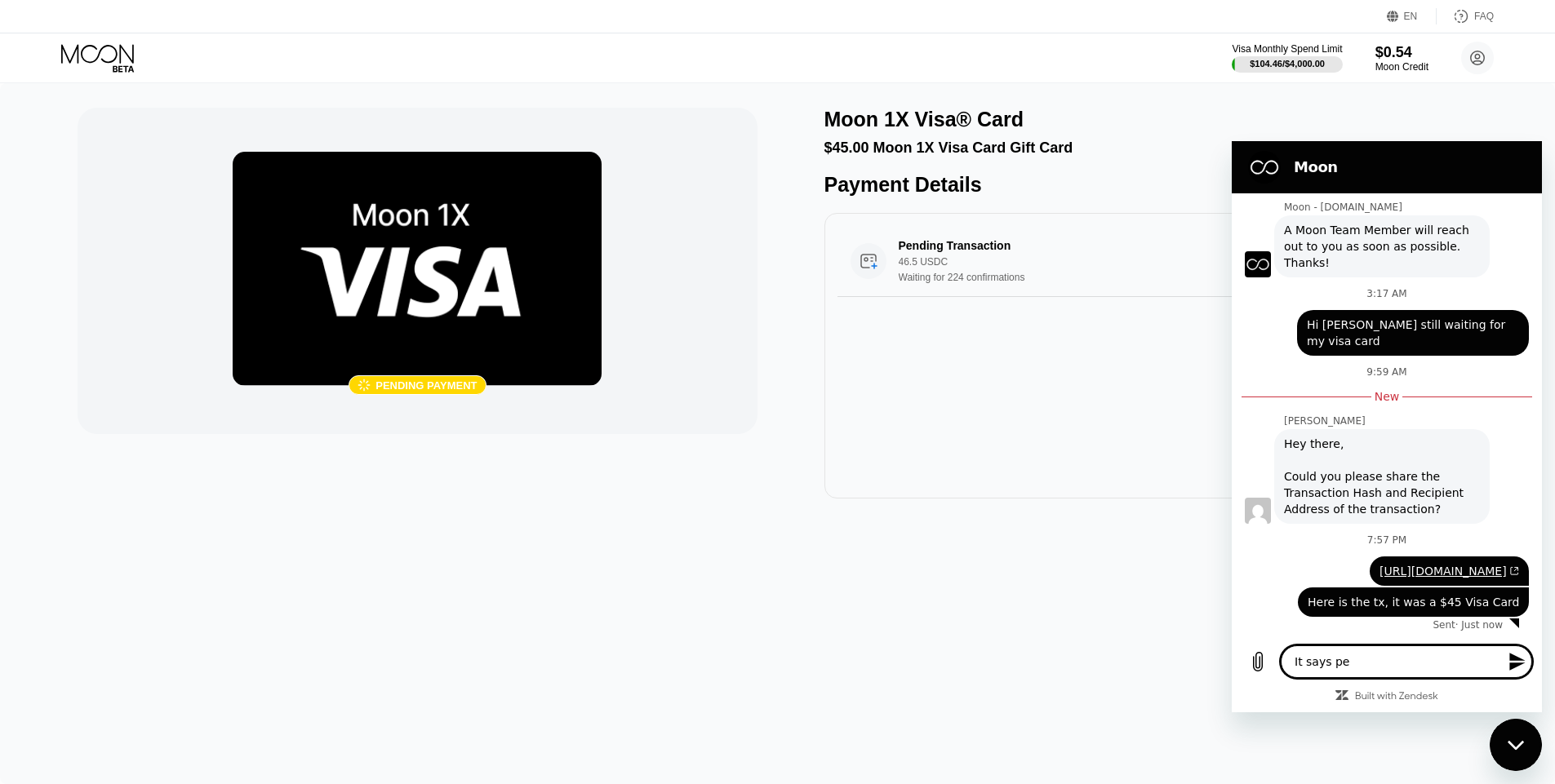
type textarea "It says pen"
type textarea "x"
type textarea "It says pend"
type textarea "x"
type textarea "It says pendi"
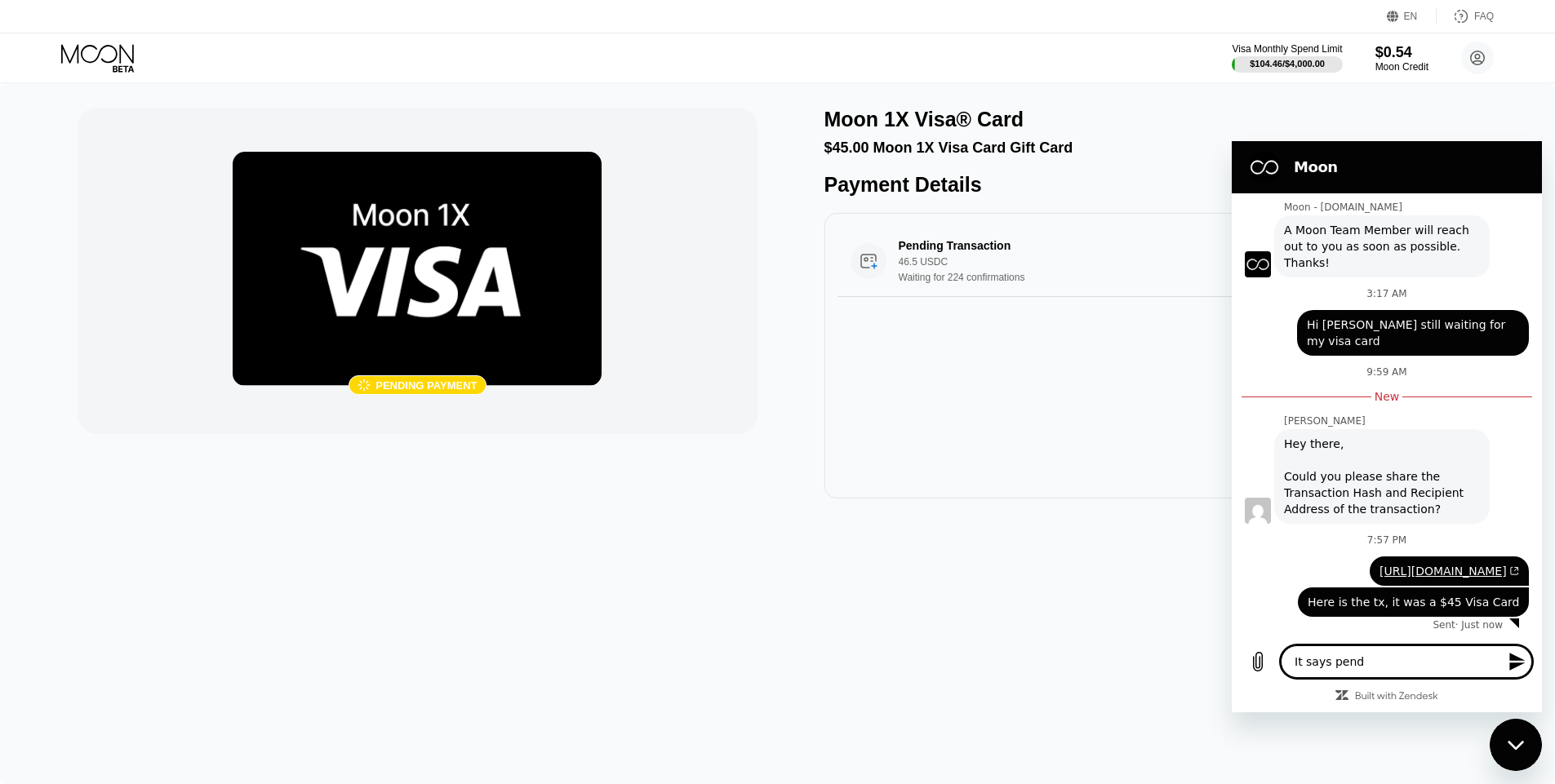
type textarea "x"
type textarea "It says [PERSON_NAME]"
type textarea "x"
type textarea "It says pending"
type textarea "x"
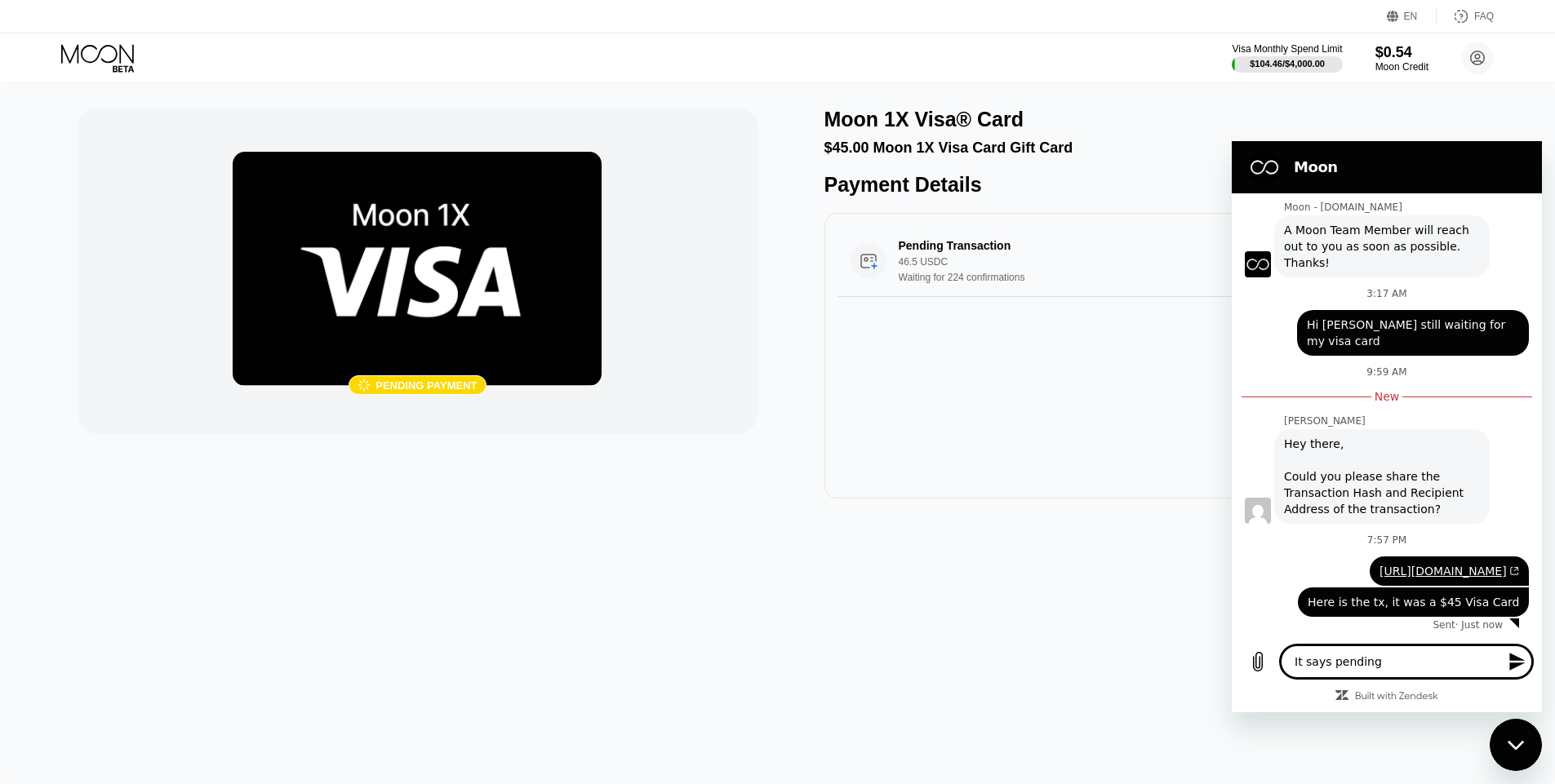
type textarea "It says pending"
type textarea "x"
type textarea "It says pending t"
type textarea "x"
type textarea "It says pending tr"
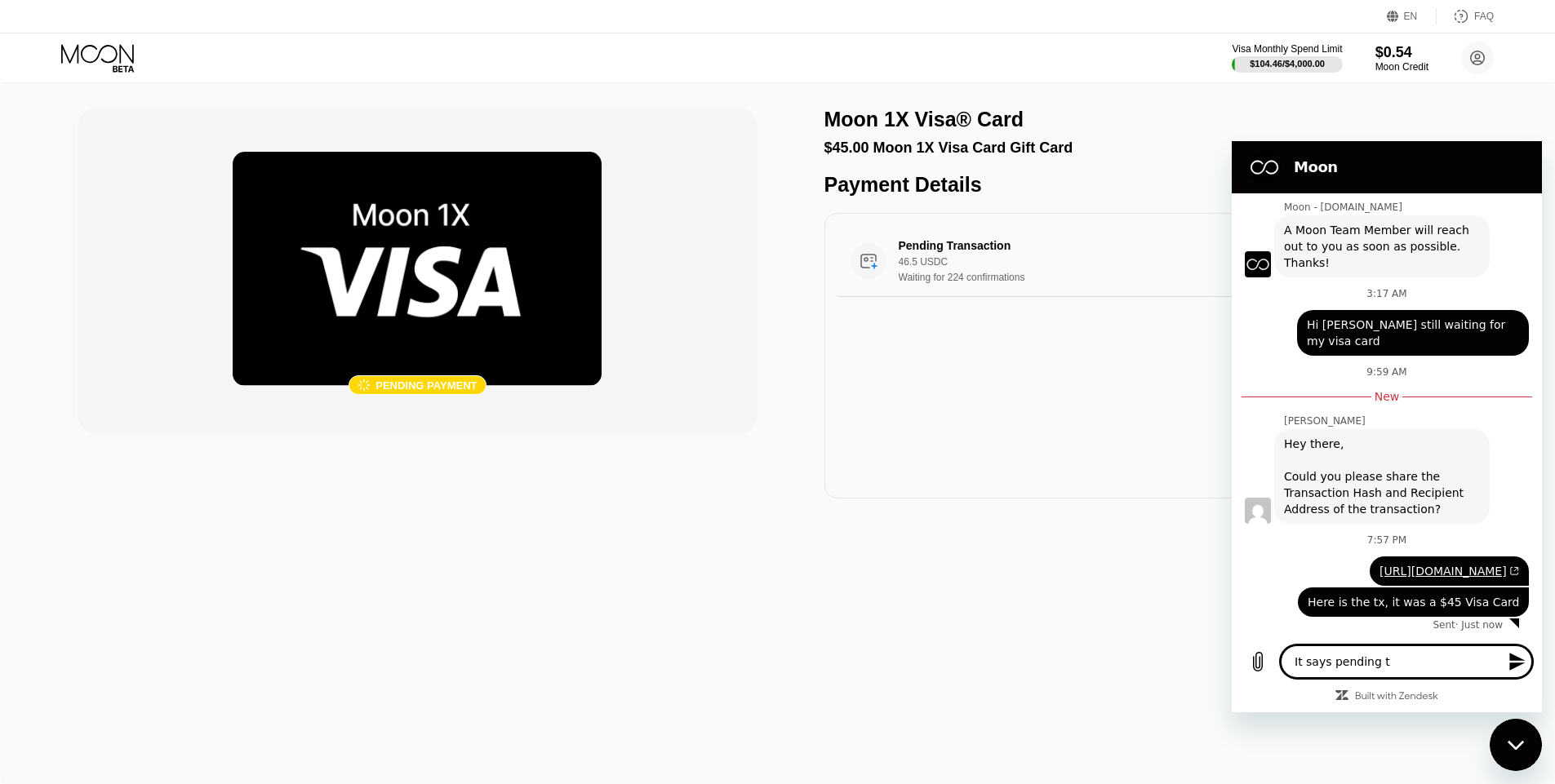
type textarea "x"
type textarea "It says pending tra"
type textarea "x"
type textarea "It says pending [PERSON_NAME]"
type textarea "x"
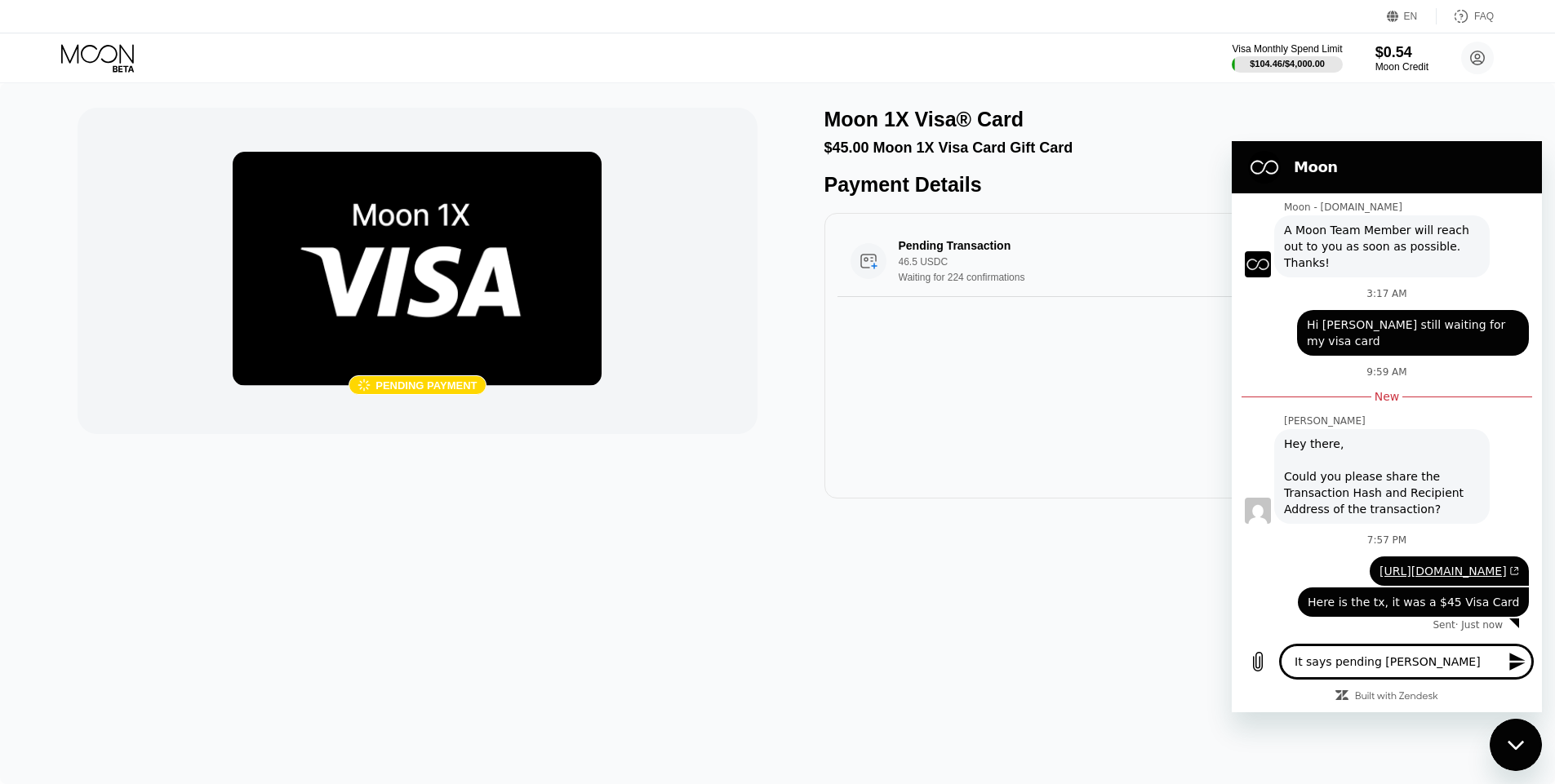
type textarea "It says pending trans"
type textarea "x"
type textarea "It says pending transa"
type textarea "x"
type textarea "It says pending transac"
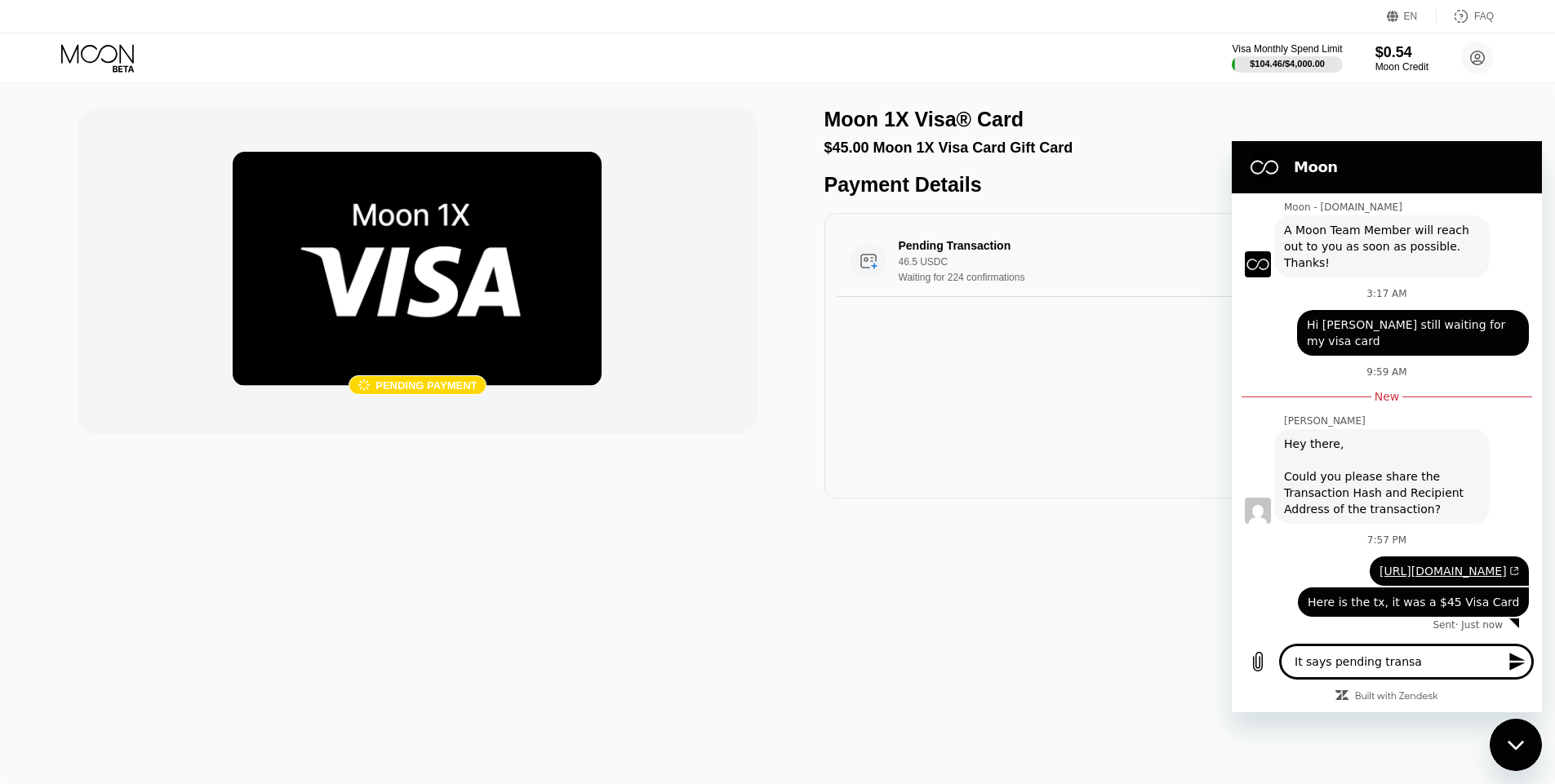
type textarea "x"
type textarea "It says pending transact"
type textarea "x"
type textarea "It says pending transacti"
type textarea "x"
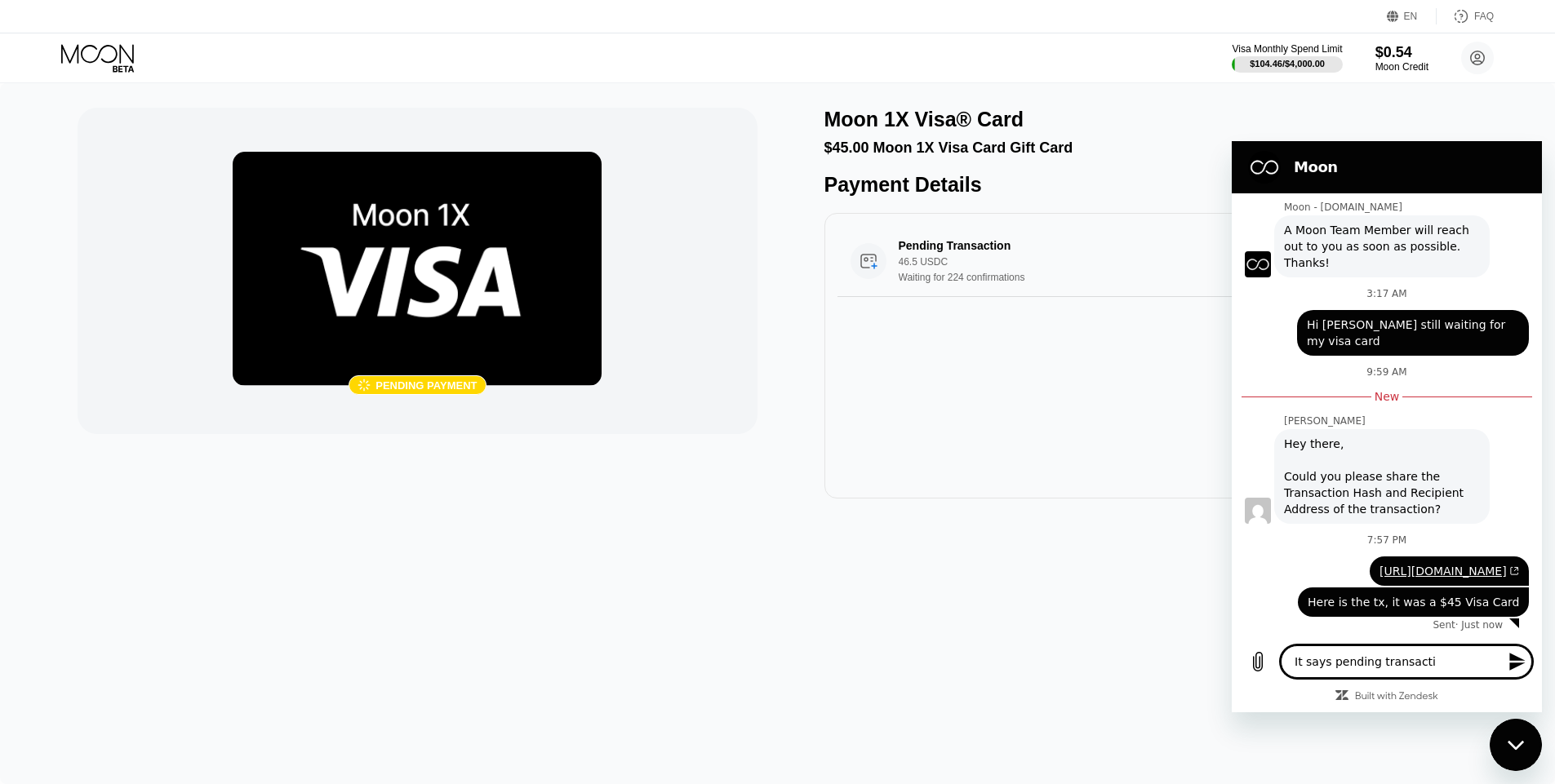
type textarea "It says pending transactio"
type textarea "x"
type textarea "It says pending transaction"
type textarea "x"
type textarea "It says pending transaction,"
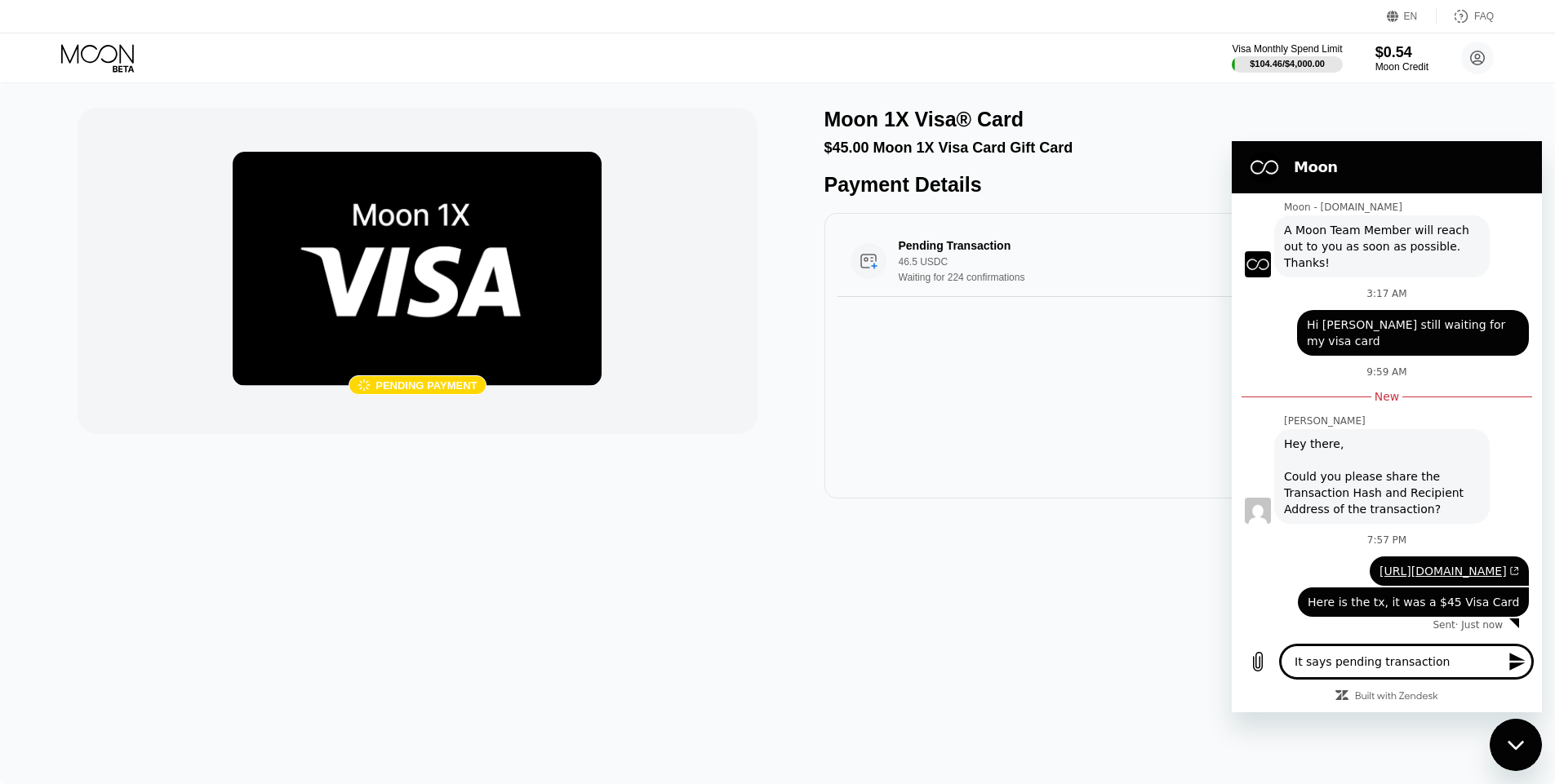
type textarea "x"
type textarea "It says pending transaction,"
type textarea "x"
type textarea "It says pending transaction, 4"
type textarea "x"
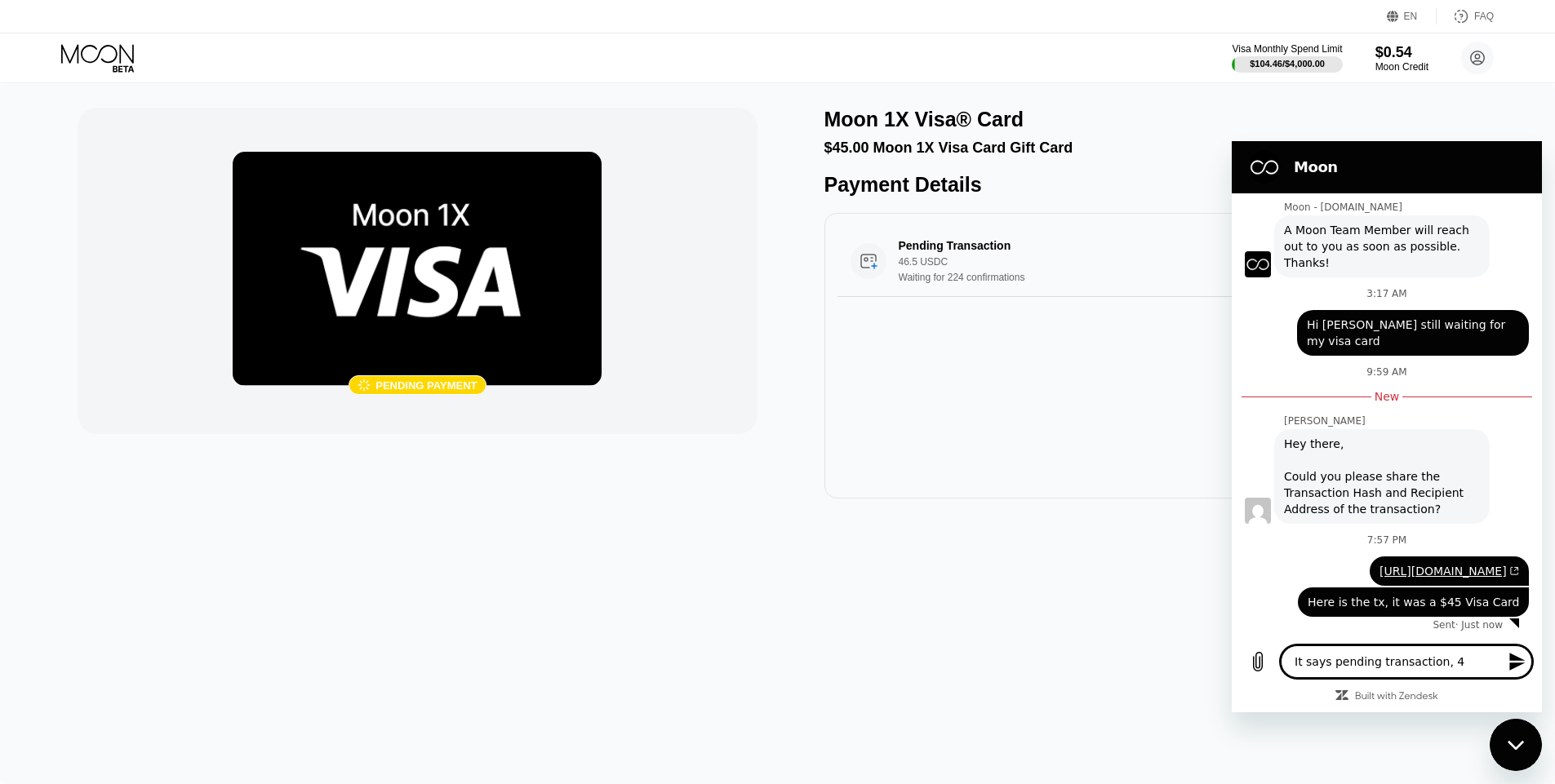
type textarea "It says pending transaction, 46"
type textarea "x"
type textarea "It says pending transaction, 46."
type textarea "x"
type textarea "It says pending transaction, 46.5"
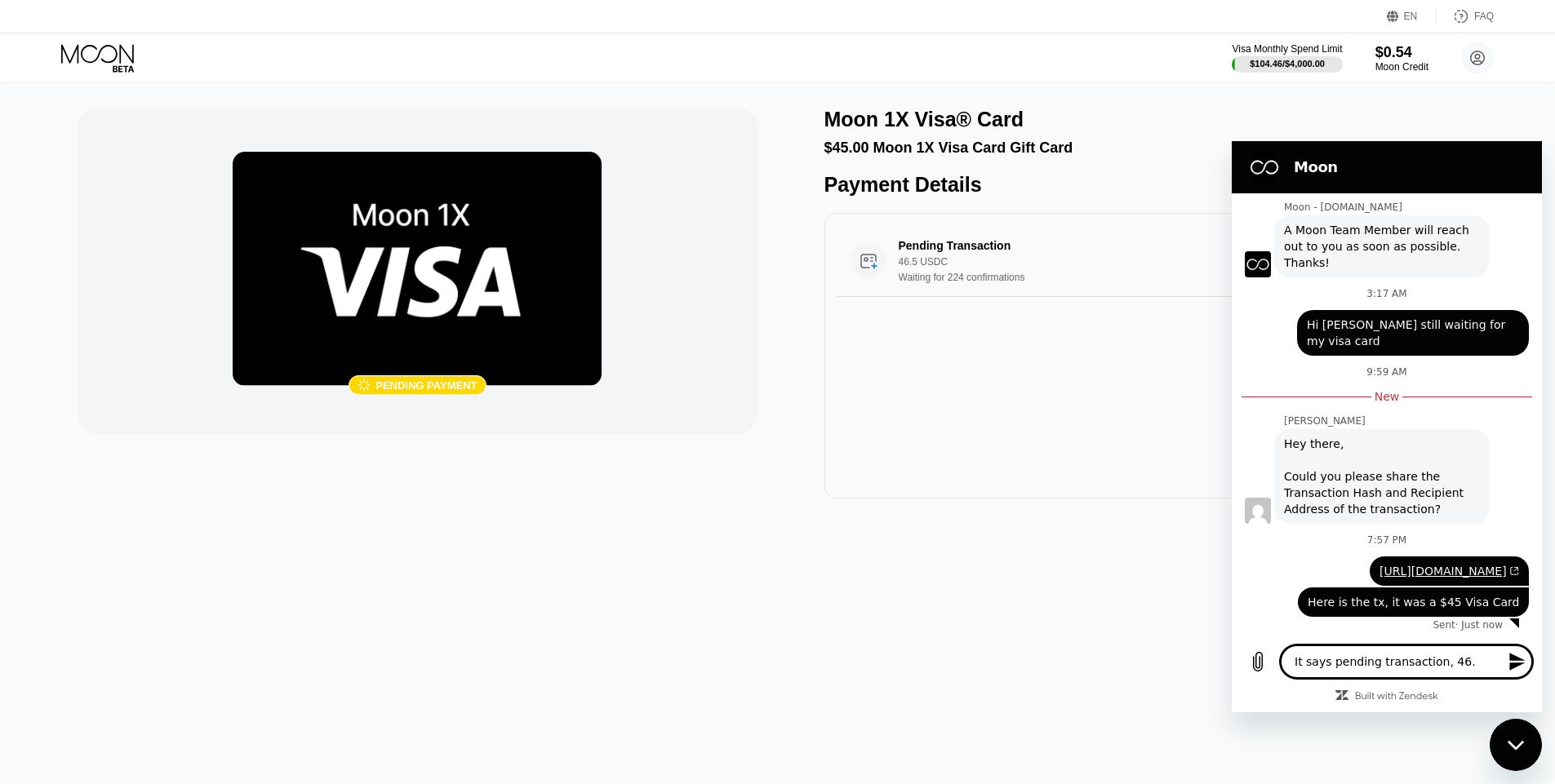
type textarea "x"
type textarea "It says pending transaction, 46.5"
type textarea "x"
type textarea "It says pending transaction, 46.5 U"
type textarea "x"
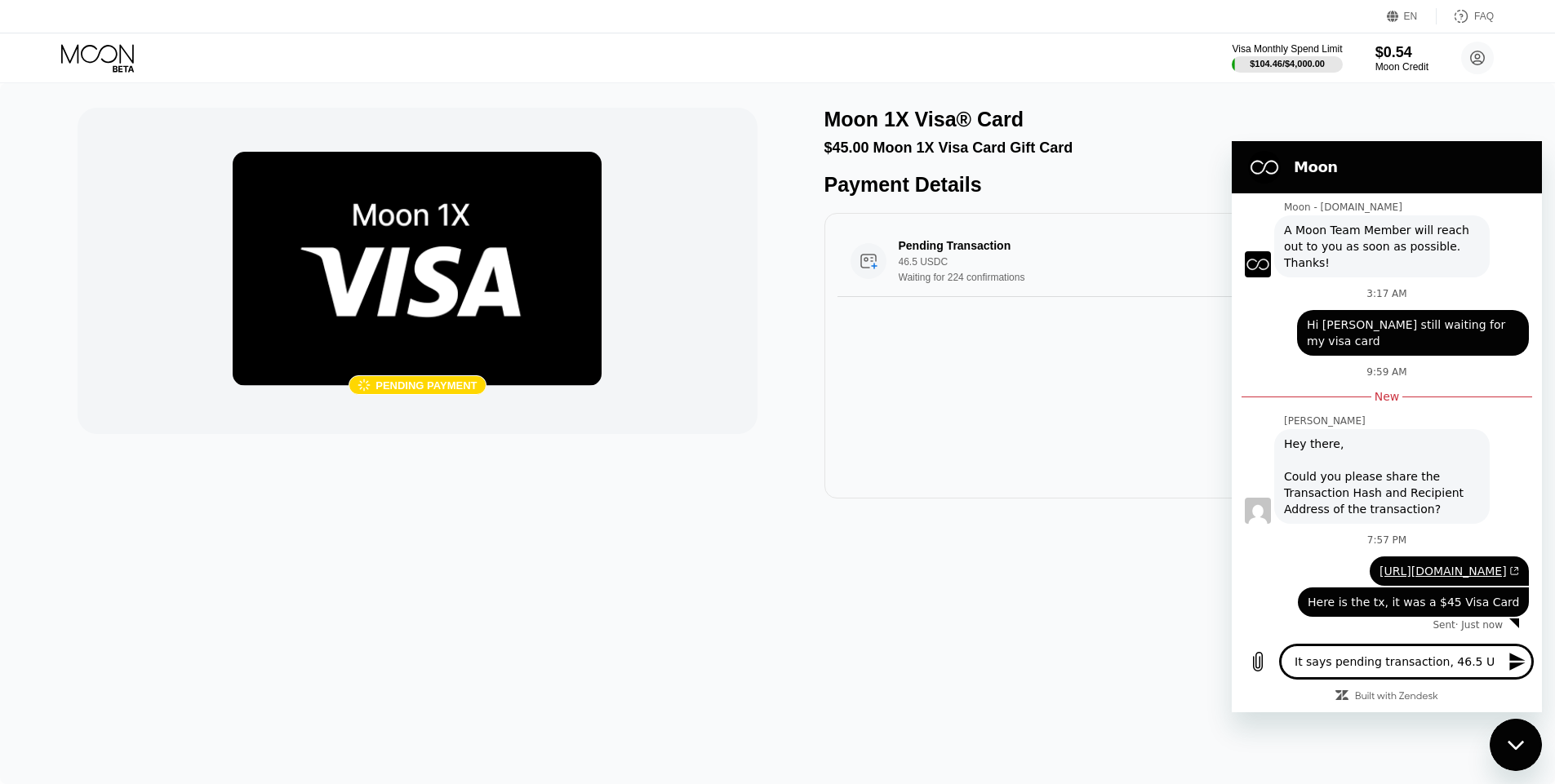
type textarea "It says pending transaction, 46.5 US"
type textarea "x"
type textarea "It says pending transaction, 46.5 USD"
type textarea "x"
type textarea "It says pending transaction, 46.5 USDC"
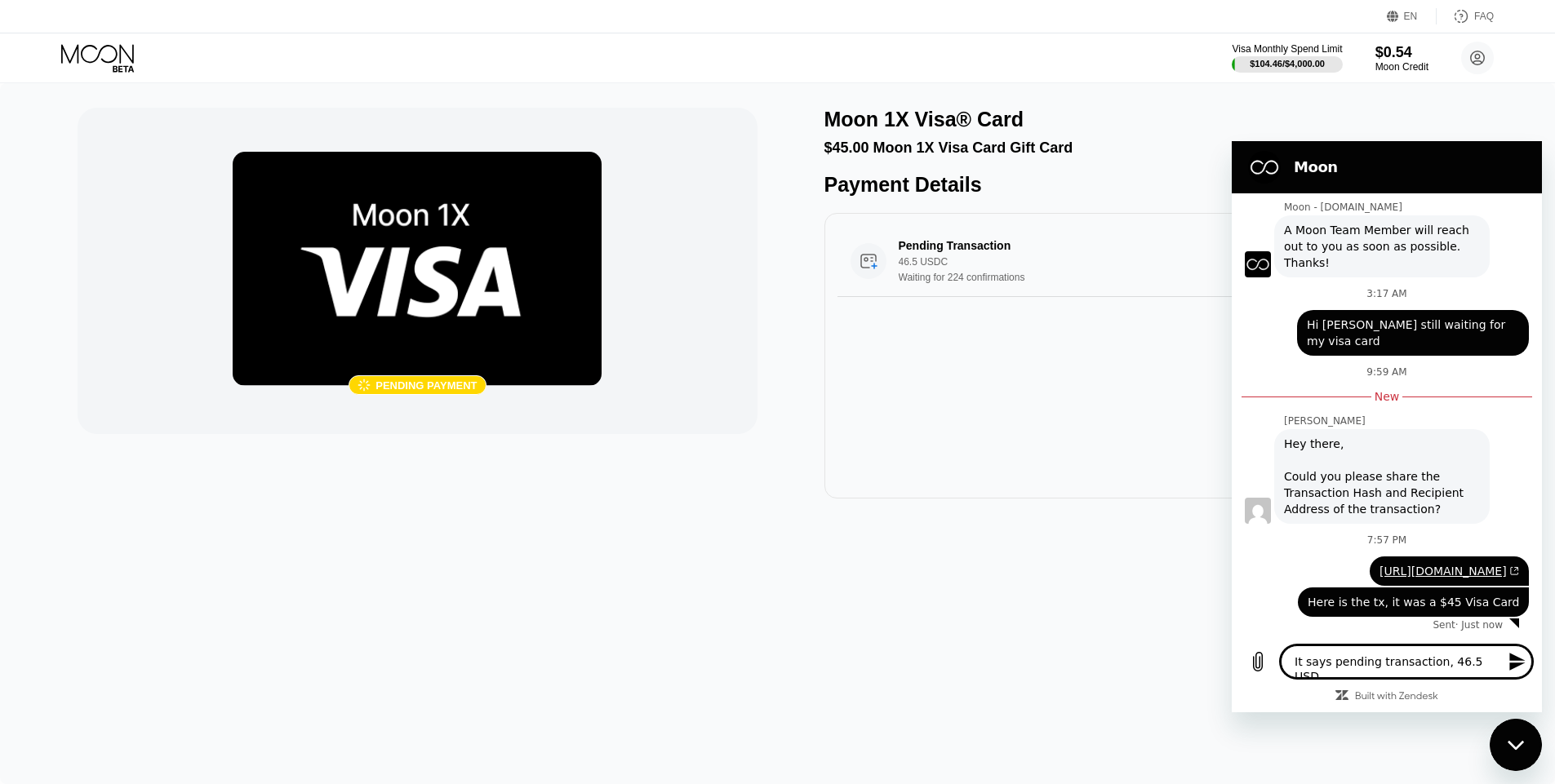
type textarea "x"
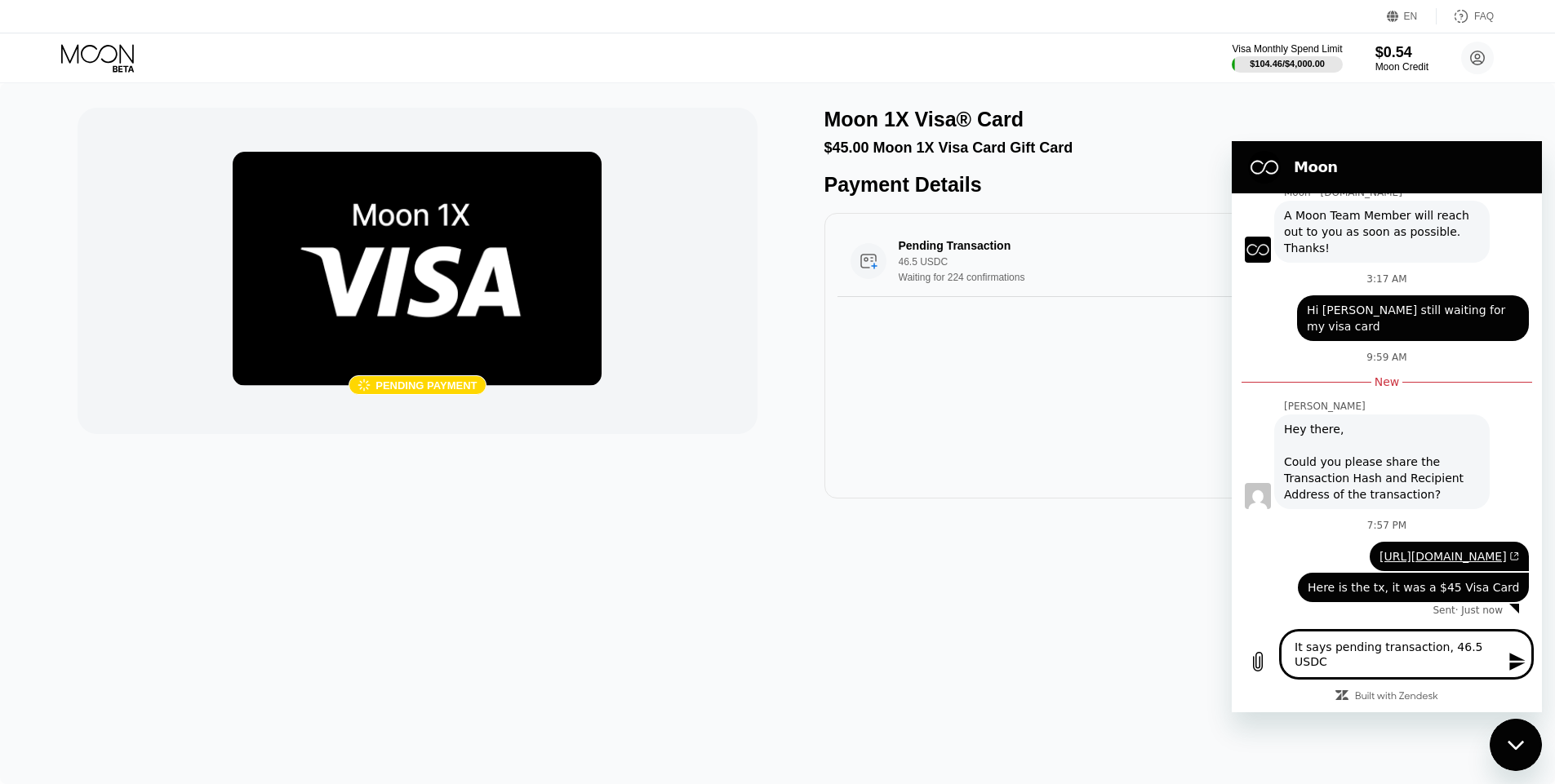
type textarea "It says pending transaction, 46.5 USDC"
type textarea "x"
type textarea "It says pending transaction, 46.5 USDC w"
type textarea "x"
type textarea "It says pending transaction, 46.5 USDC wa"
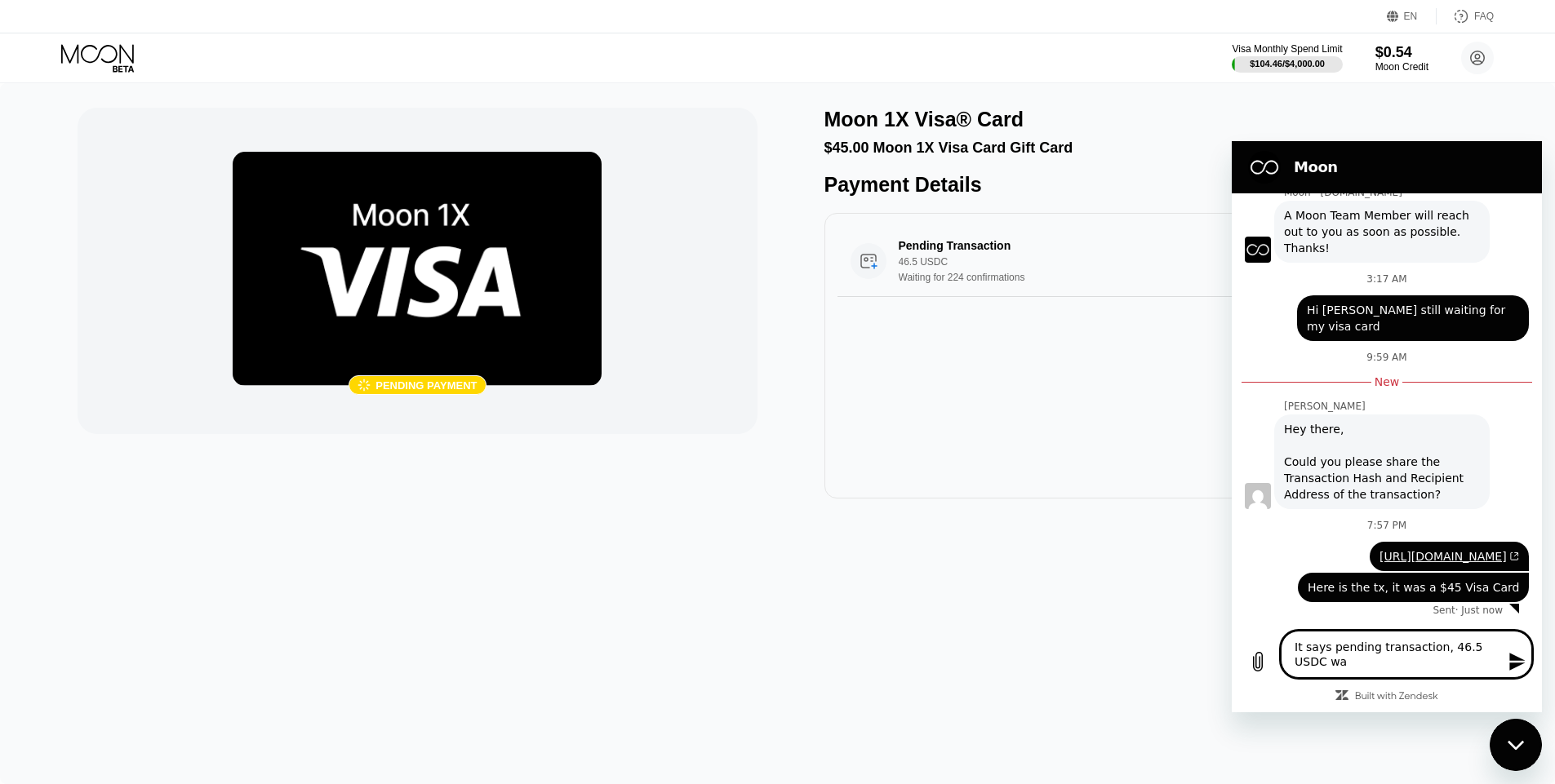
type textarea "x"
type textarea "It says pending transaction, 46.5 USDC wai"
type textarea "x"
type textarea "It says pending transaction, 46.5 USDC wait"
type textarea "x"
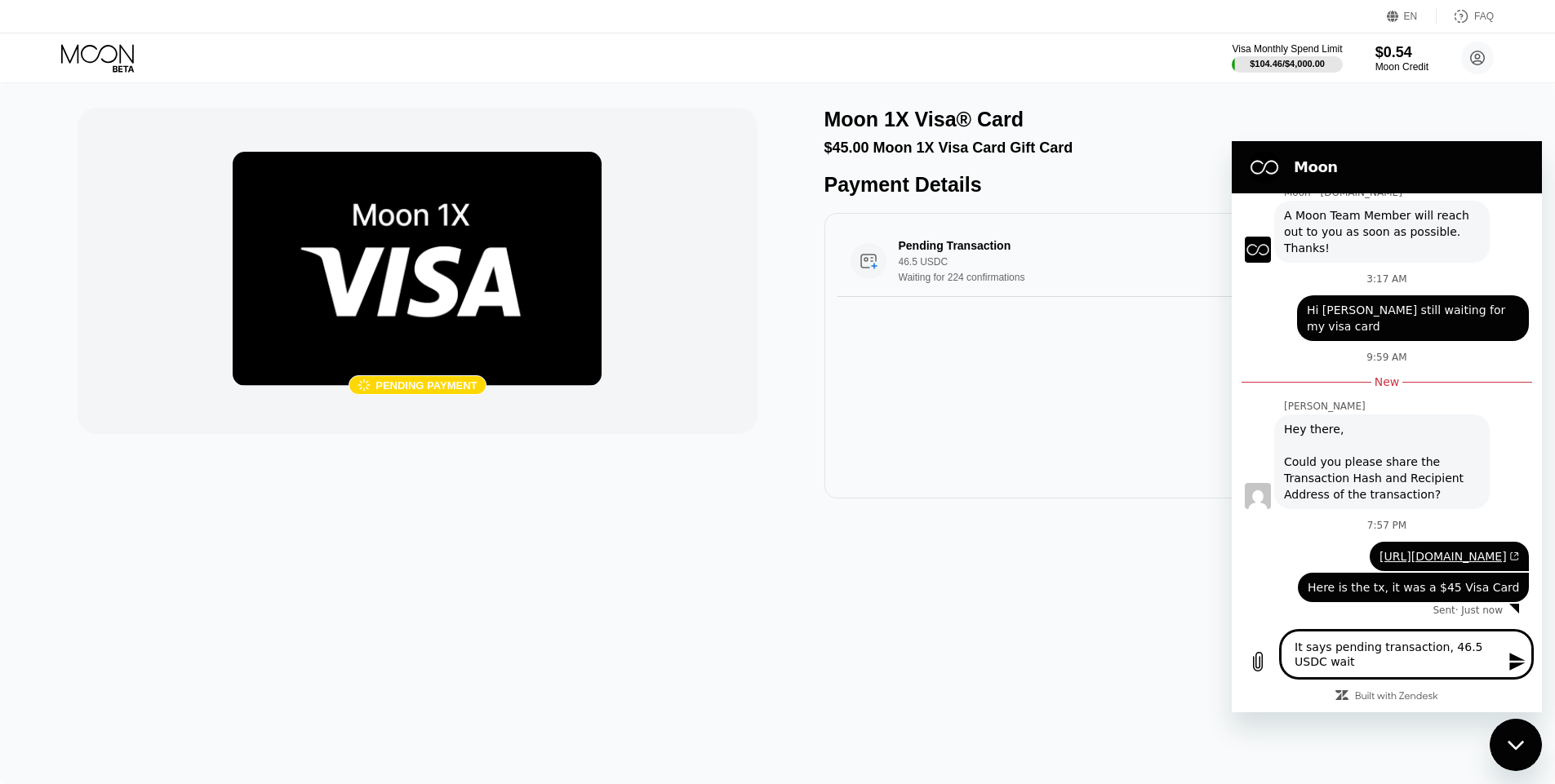
type textarea "It says pending transaction, 46.5 USDC waiti"
type textarea "x"
type textarea "It says pending transaction, 46.5 USDC waitin"
type textarea "x"
type textarea "It says pending transaction, 46.5 USDC waitinf"
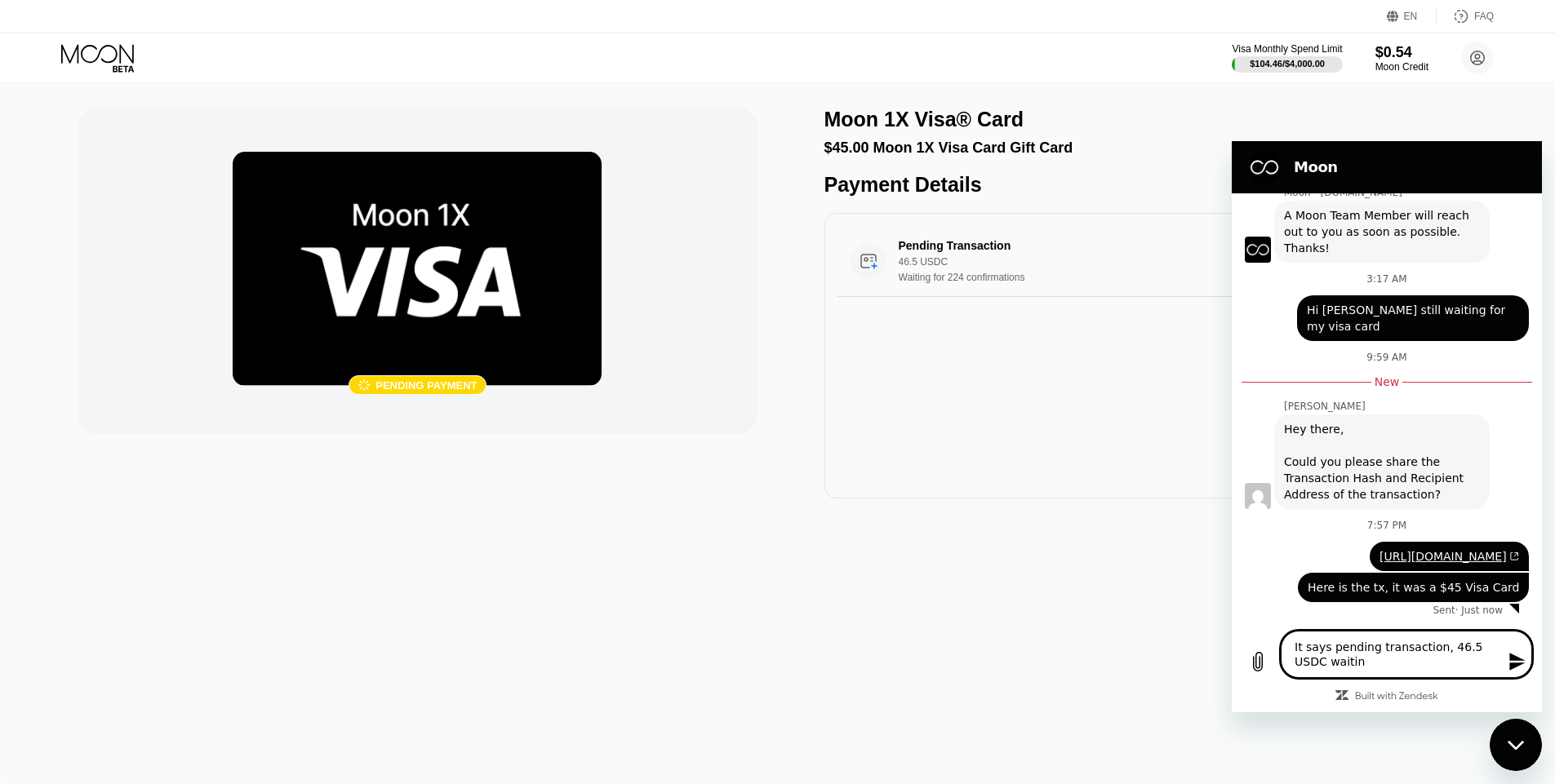
type textarea "x"
type textarea "It says pending transaction, 46.5 USDC waitinf"
type textarea "x"
type textarea "It says pending transaction, 46.5 USDC waitinf f"
type textarea "x"
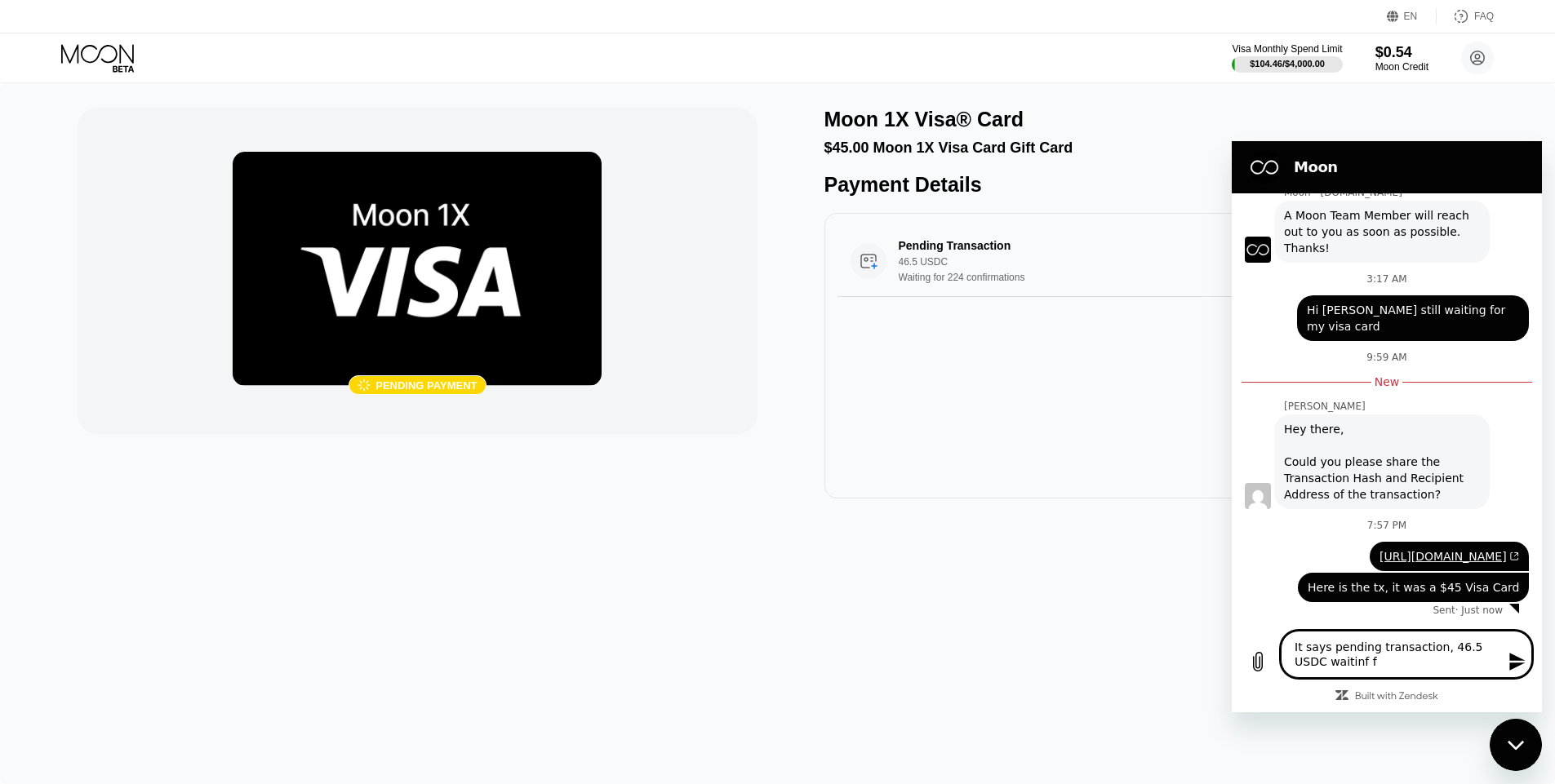
type textarea "It says pending transaction, 46.5 USDC waitinf"
type textarea "x"
type textarea "It says pending transaction, 46.5 USDC waitinf"
type textarea "x"
type textarea "It says pending transaction, 46.5 USDC waitin"
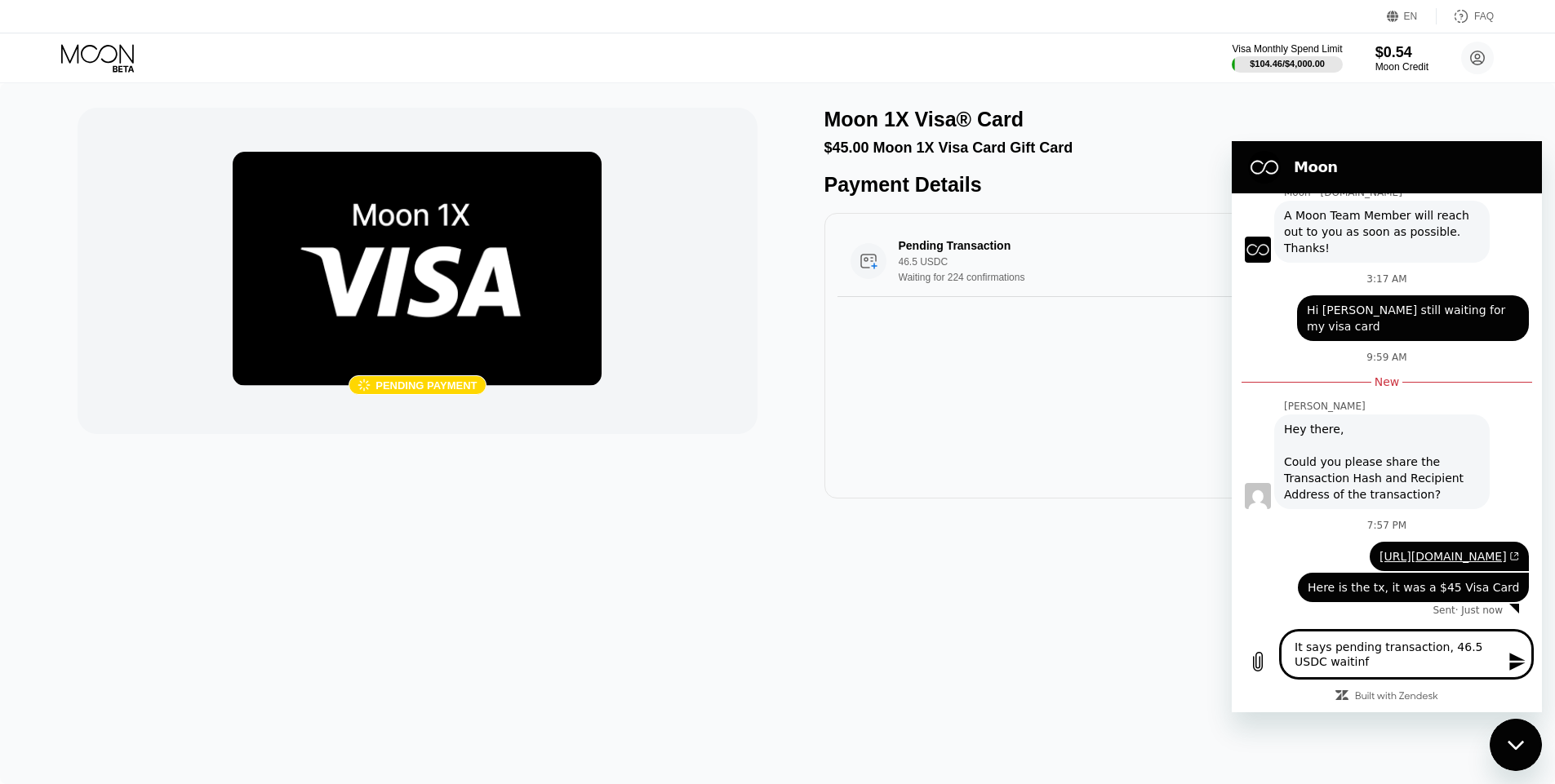
type textarea "x"
type textarea "It says pending transaction, 46.5 USDC waiting"
type textarea "x"
type textarea "It says pending transaction, 46.5 USDC waiting"
type textarea "x"
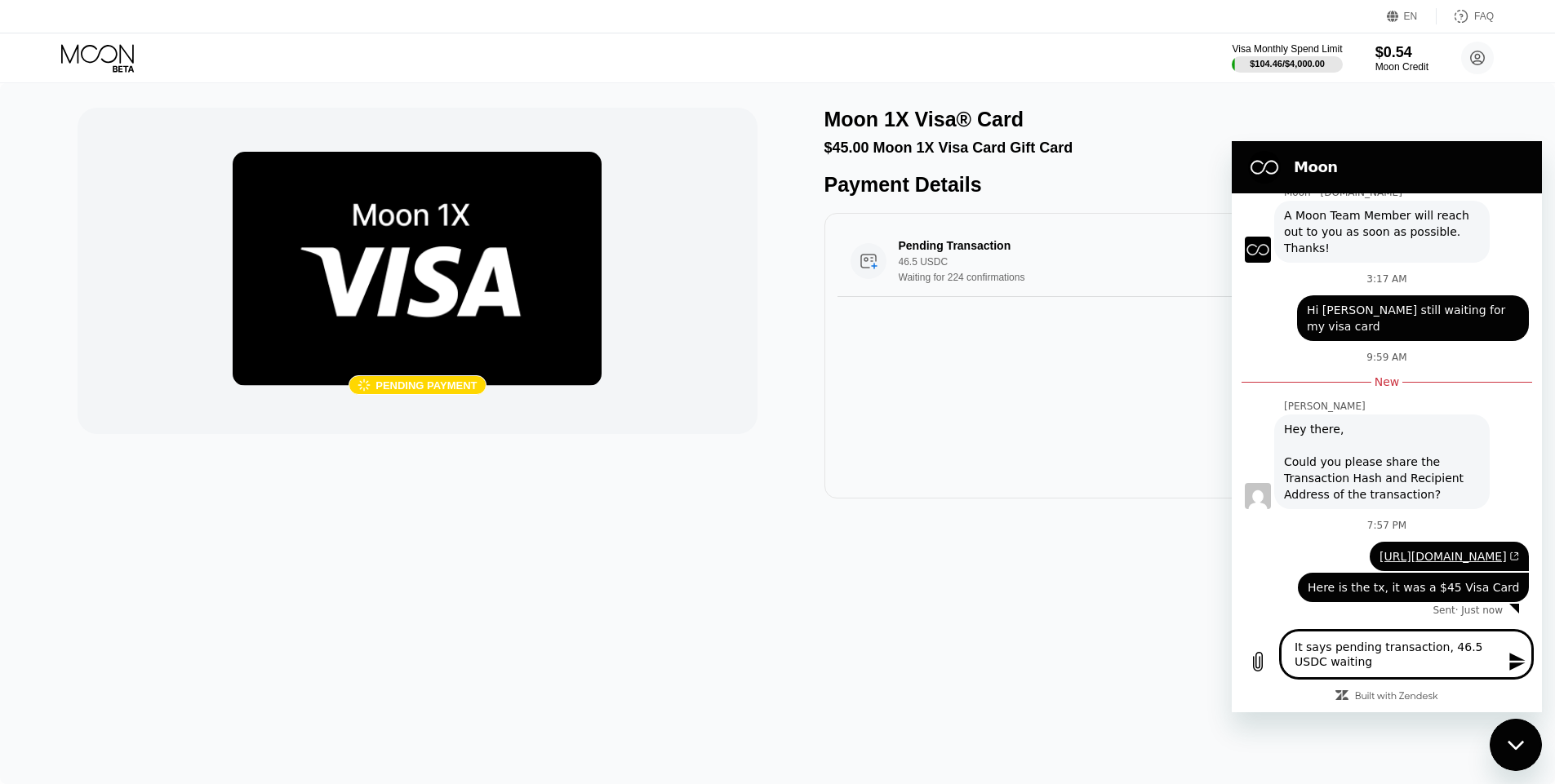
type textarea "It says pending transaction, 46.5 USDC waiting f"
type textarea "x"
type textarea "It says pending transaction, 46.5 USDC waiting fo"
type textarea "x"
type textarea "It says pending transaction, 46.5 USDC waiting for"
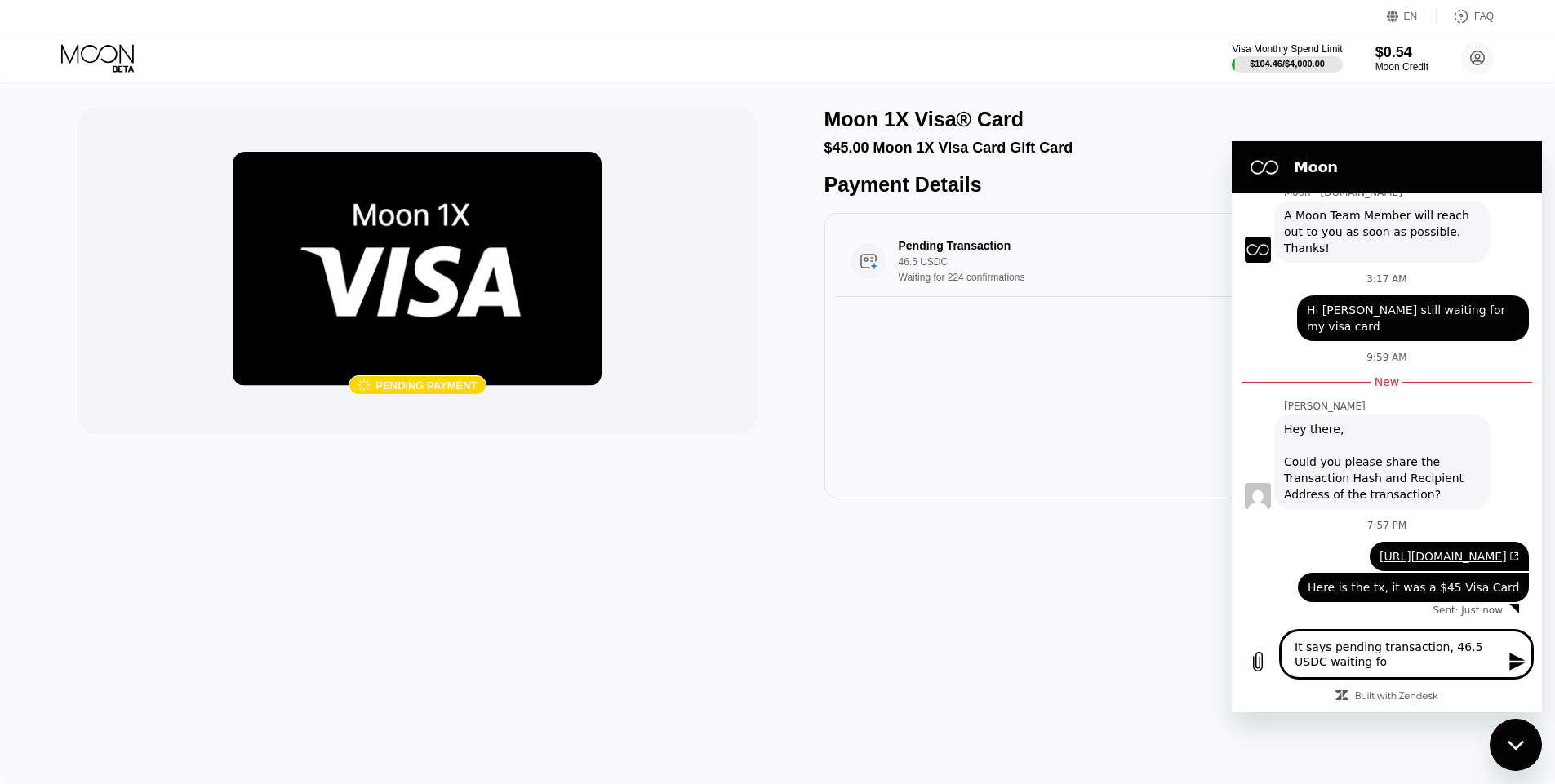
type textarea "x"
type textarea "It says pending transaction, 46.5 USDC waiting for"
type textarea "x"
type textarea "It says pending transaction, 46.5 USDC waiting for 2"
type textarea "x"
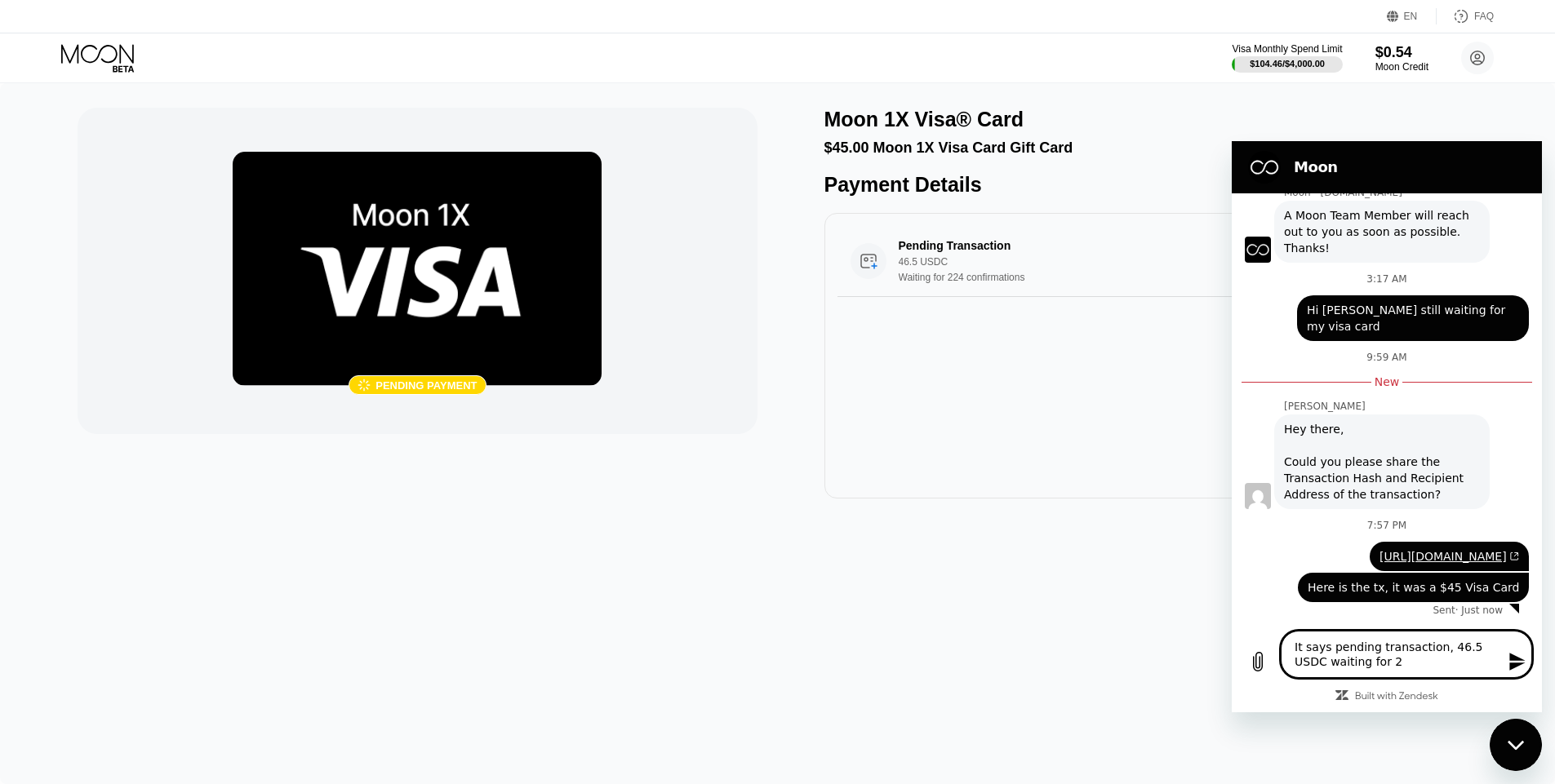
type textarea "It says pending transaction, 46.5 USDC waiting for 22"
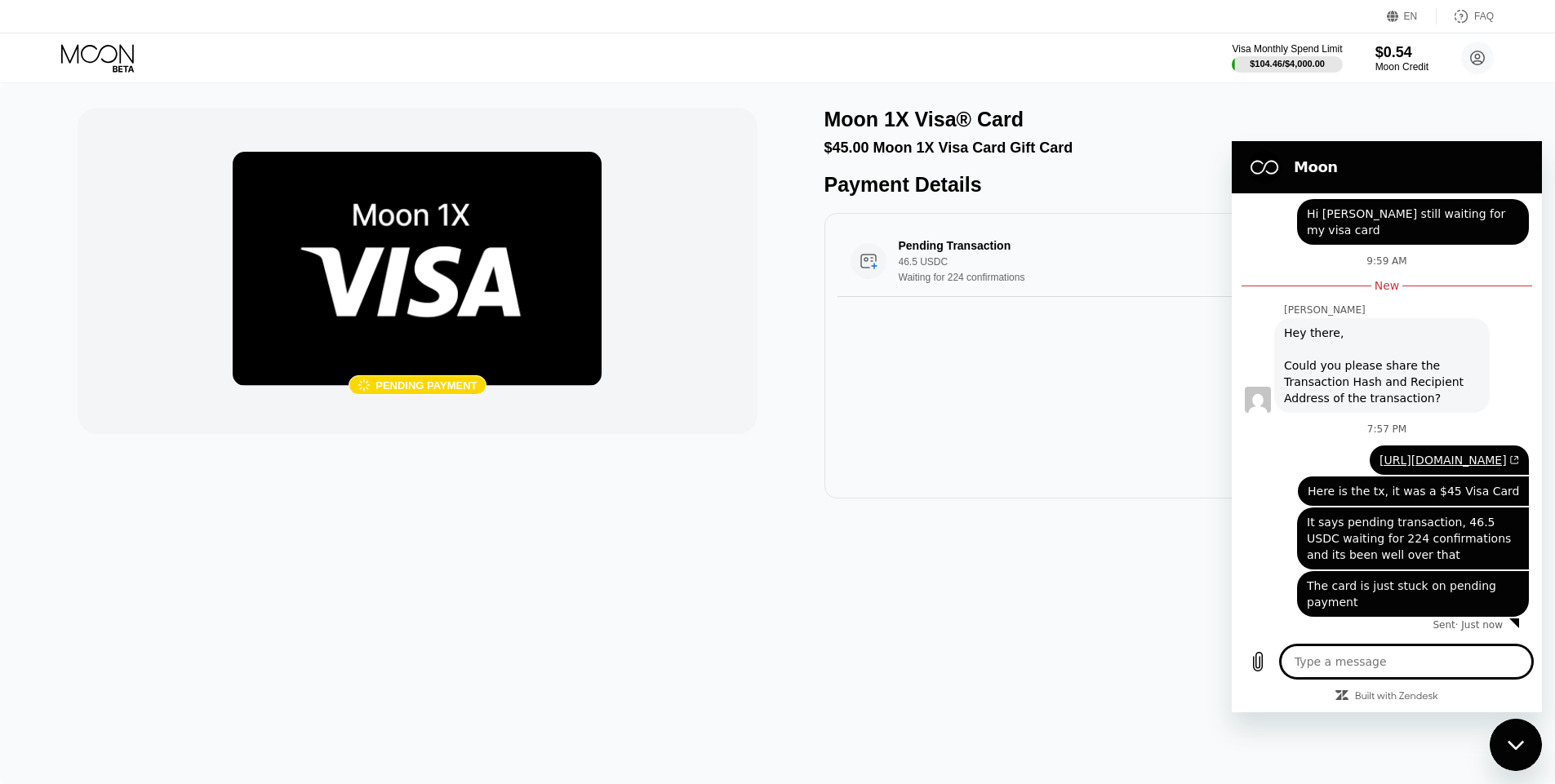
scroll to position [400, 0]
